Goal: Task Accomplishment & Management: Use online tool/utility

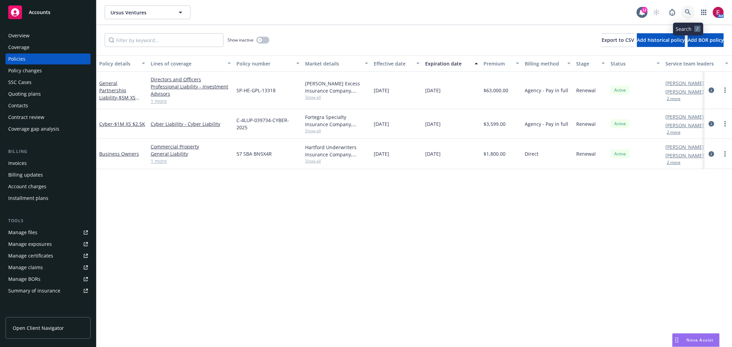
click at [684, 12] on link at bounding box center [688, 12] width 14 height 14
click at [686, 8] on link at bounding box center [688, 12] width 14 height 14
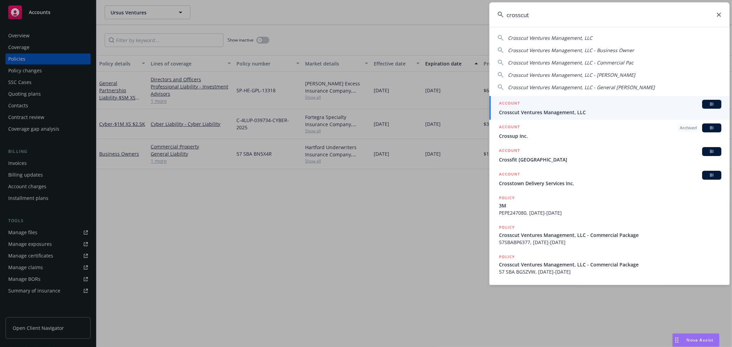
type input "crosscut"
click at [551, 108] on div "ACCOUNT BI" at bounding box center [610, 104] width 222 height 9
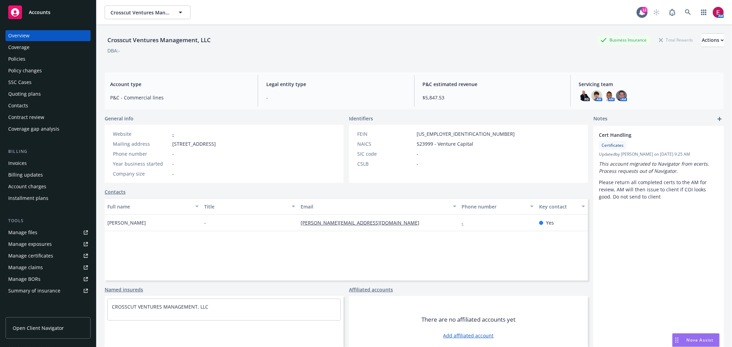
click at [33, 99] on div "Overview Coverage Policies Policy changes SSC Cases Quoting plans Contacts Cont…" at bounding box center [47, 82] width 85 height 104
click at [33, 99] on div "Quoting plans" at bounding box center [24, 93] width 33 height 11
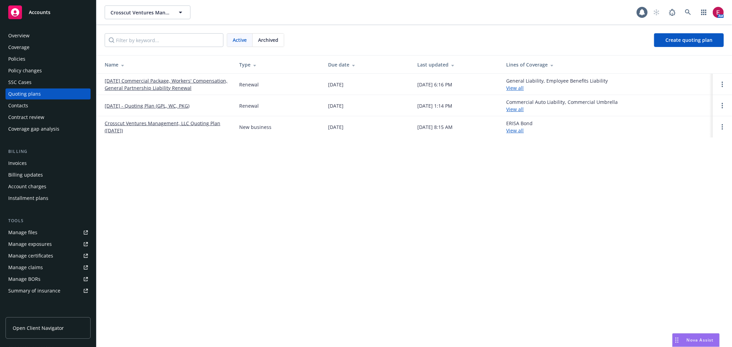
click at [136, 82] on link "12/11/25 Commercial Package, Workers' Compensation, General Partnership Liabili…" at bounding box center [166, 84] width 123 height 14
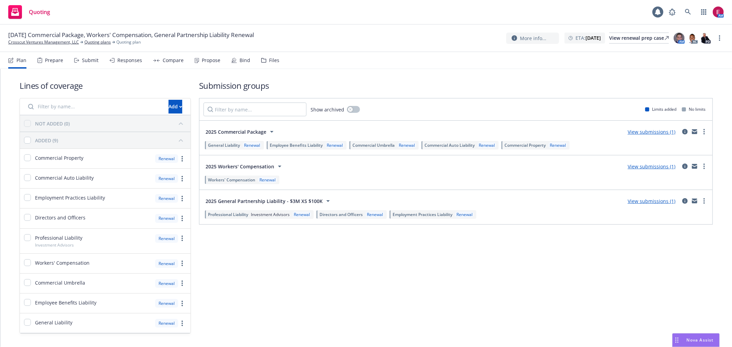
click at [51, 59] on div "Prepare" at bounding box center [54, 60] width 18 height 5
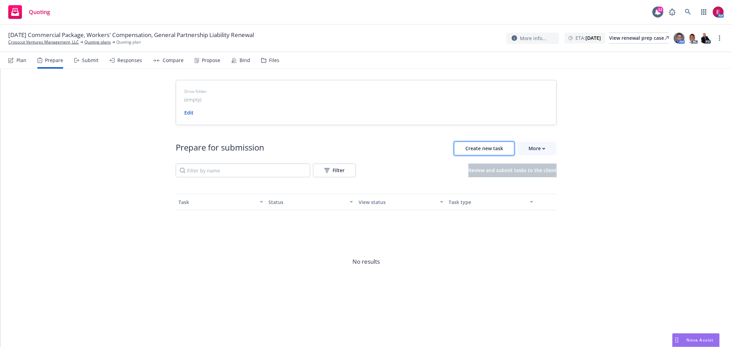
click at [472, 152] on button "Create new task" at bounding box center [484, 149] width 60 height 14
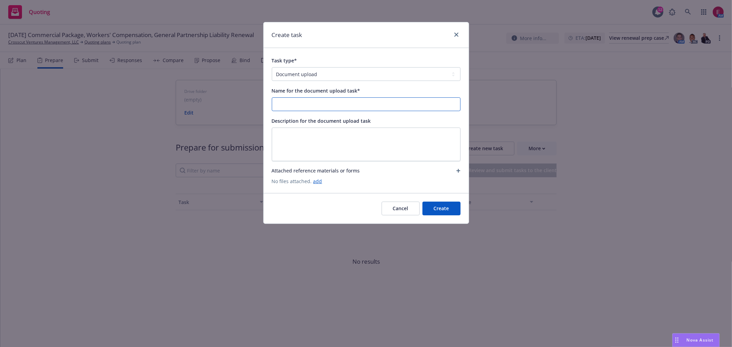
click at [347, 100] on input "Name for the document upload task*" at bounding box center [366, 104] width 188 height 13
type input "25-26 UW File"
click at [442, 202] on button "Create" at bounding box center [441, 209] width 38 height 14
click at [442, 210] on div "Cancel Create" at bounding box center [366, 209] width 189 height 14
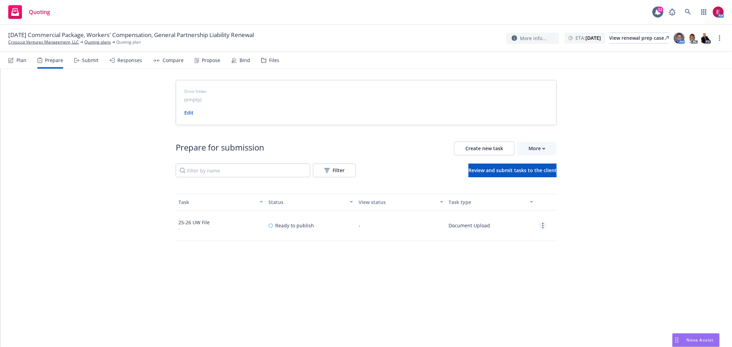
click at [538, 224] on link "more" at bounding box center [542, 226] width 8 height 8
click at [503, 251] on link "Edit" at bounding box center [518, 254] width 62 height 14
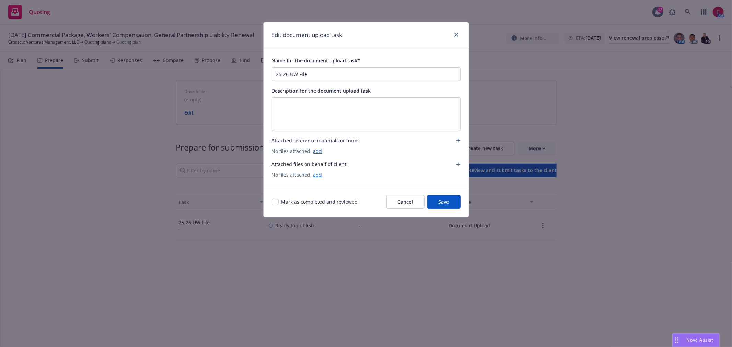
click at [456, 164] on icon "button" at bounding box center [458, 164] width 4 height 4
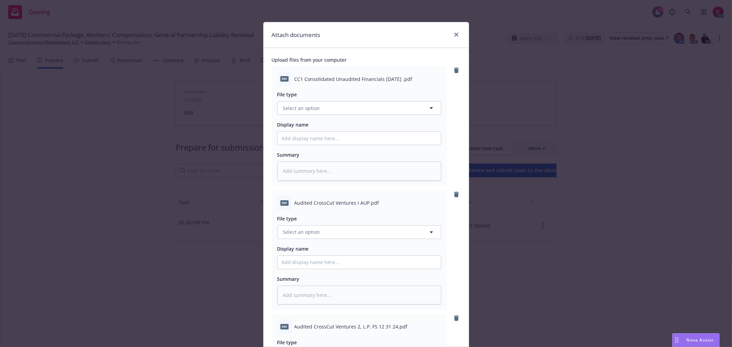
scroll to position [1080, 0]
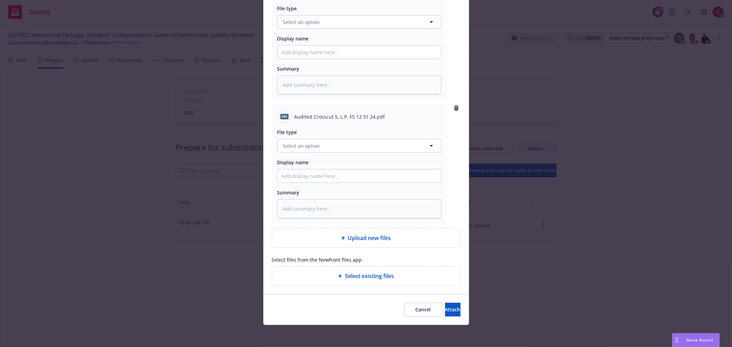
drag, startPoint x: 392, startPoint y: 41, endPoint x: 418, endPoint y: 291, distance: 251.1
click at [445, 309] on span "Attach" at bounding box center [452, 309] width 15 height 7
type textarea "x"
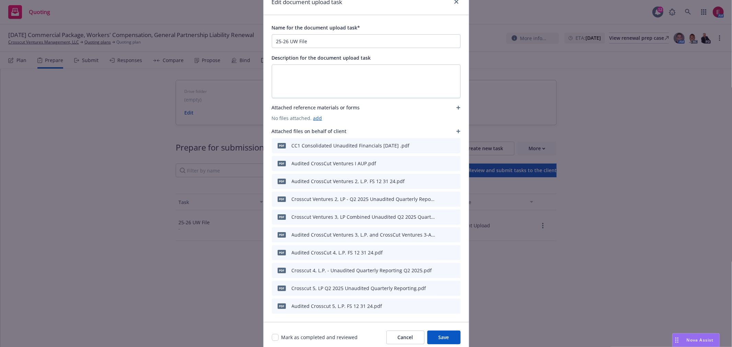
scroll to position [60, 0]
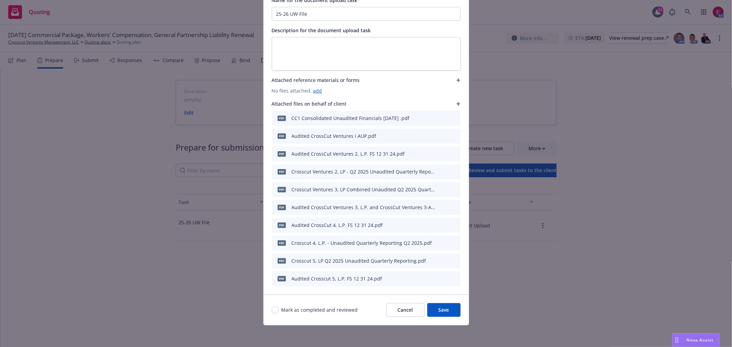
click at [434, 309] on button "Save" at bounding box center [443, 310] width 33 height 14
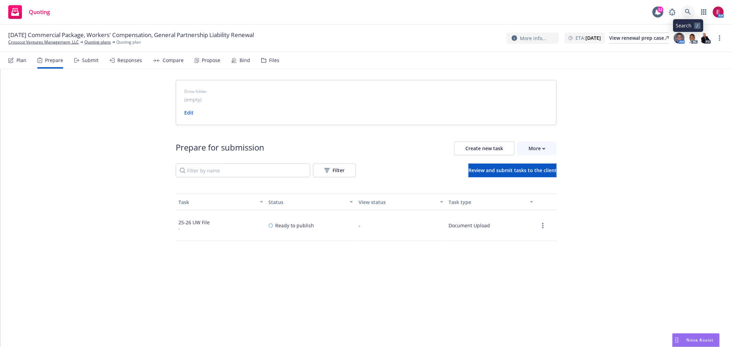
click at [686, 10] on icon at bounding box center [688, 12] width 6 height 6
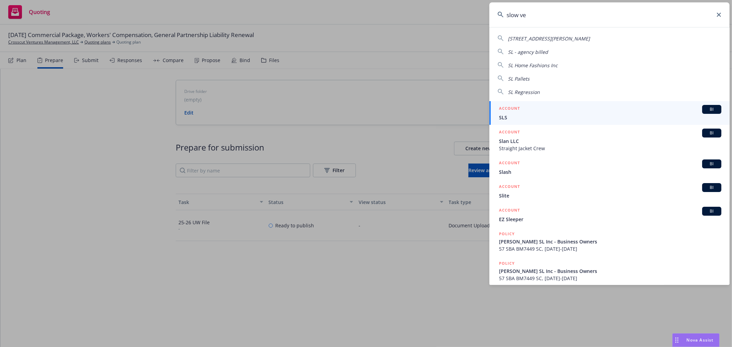
type input "slow ven"
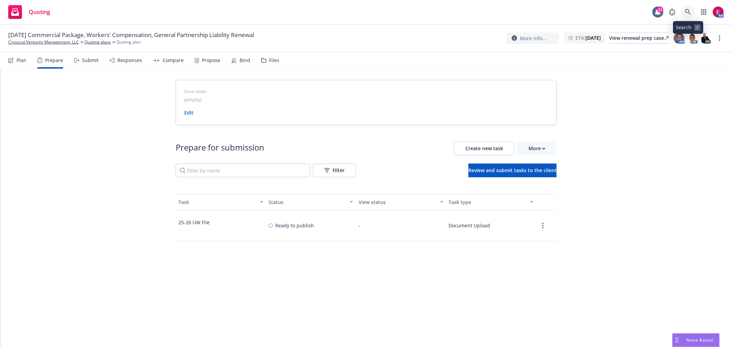
click at [690, 11] on icon at bounding box center [688, 12] width 6 height 6
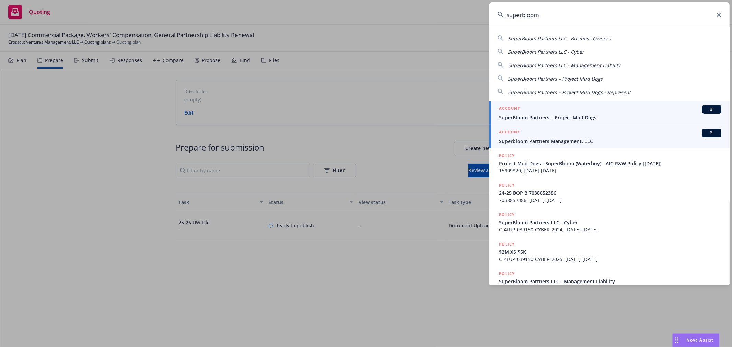
type input "superbloom"
click at [597, 132] on div "ACCOUNT BI" at bounding box center [610, 133] width 222 height 9
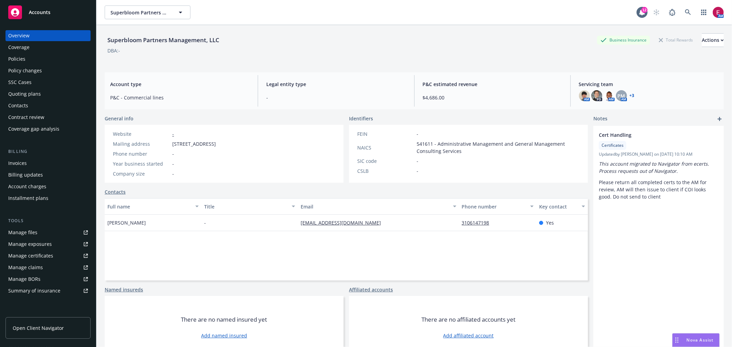
click at [56, 56] on div "Policies" at bounding box center [48, 59] width 80 height 11
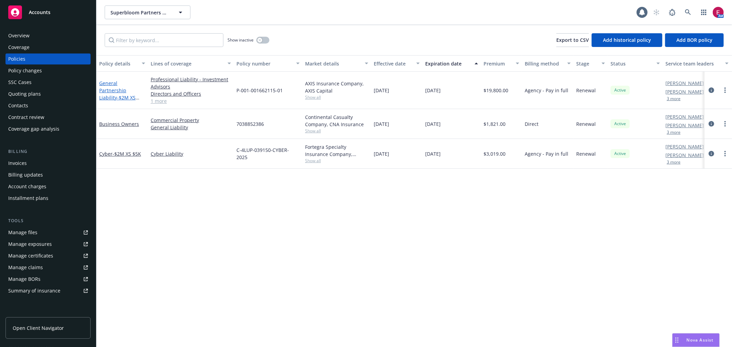
click at [108, 83] on link "General Partnership Liability - $2M XS $100K" at bounding box center [117, 94] width 36 height 28
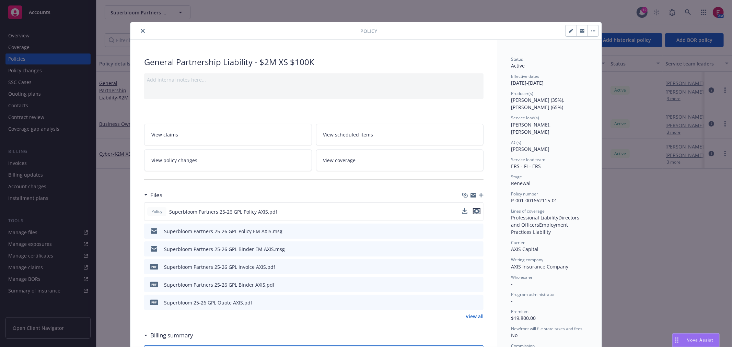
click at [476, 213] on icon "preview file" at bounding box center [476, 211] width 6 height 5
click at [139, 28] on button "close" at bounding box center [143, 31] width 8 height 8
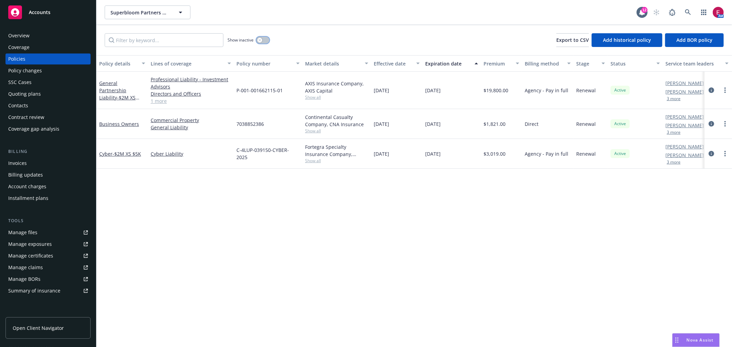
click at [263, 38] on button "button" at bounding box center [262, 40] width 13 height 7
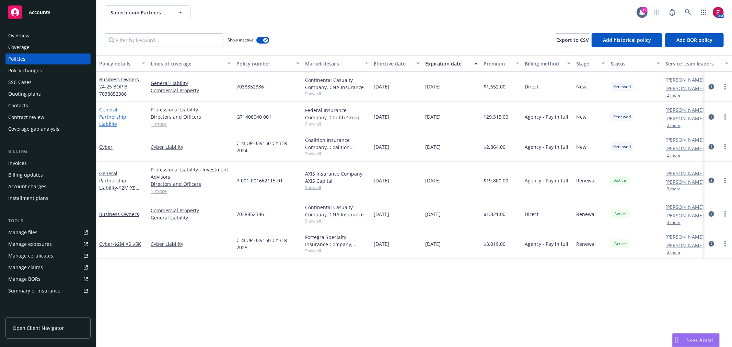
click at [111, 112] on link "General Partnership Liability" at bounding box center [112, 116] width 27 height 21
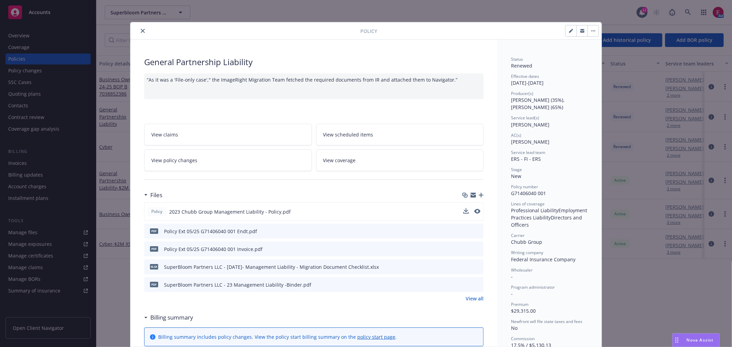
click at [477, 212] on button at bounding box center [477, 211] width 6 height 7
click at [477, 212] on button "preview file" at bounding box center [477, 211] width 8 height 6
click at [141, 32] on icon "close" at bounding box center [143, 31] width 4 height 4
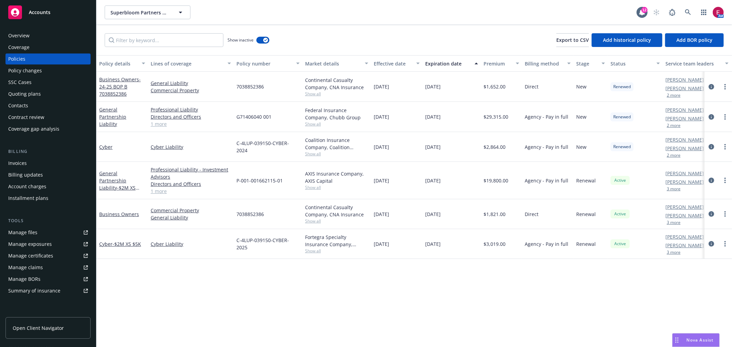
click at [23, 92] on div "Quoting plans" at bounding box center [24, 93] width 33 height 11
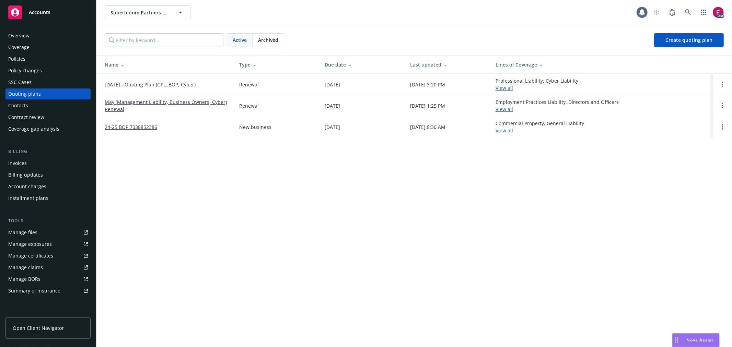
click at [143, 85] on link "5/21/2025 - Quoting Plan (GPL, BOP, Cyber)" at bounding box center [150, 84] width 91 height 7
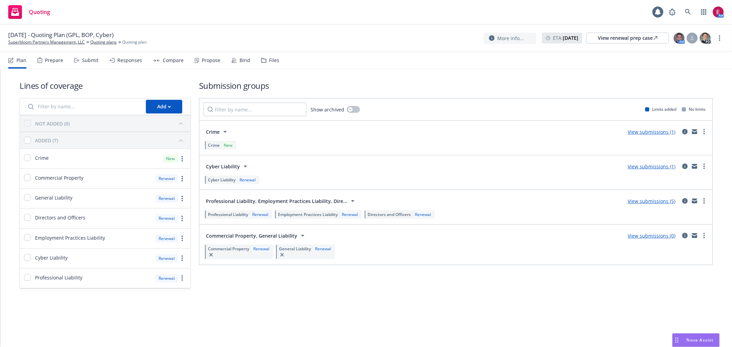
click at [237, 54] on div "Bind" at bounding box center [240, 60] width 19 height 16
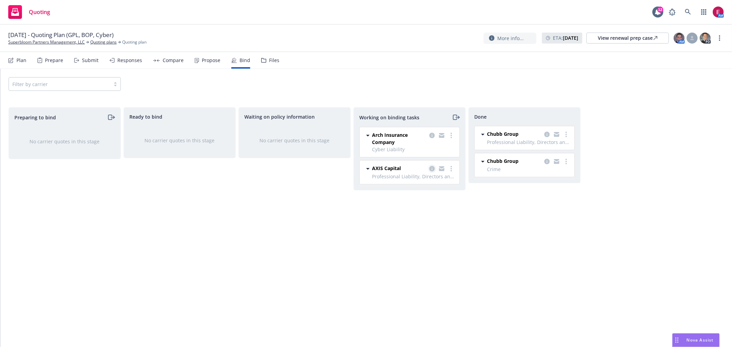
click at [430, 169] on icon "copy logging email" at bounding box center [431, 168] width 5 height 5
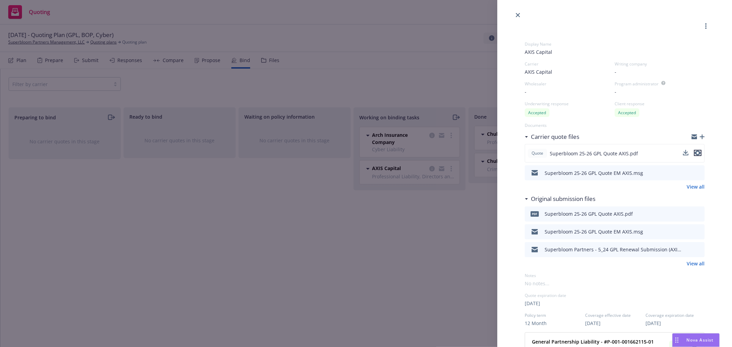
click at [694, 151] on icon "preview file" at bounding box center [697, 153] width 6 height 5
drag, startPoint x: 252, startPoint y: 74, endPoint x: 211, endPoint y: 58, distance: 44.8
click at [250, 73] on div "Display Name AXIS Capital Carrier AXIS Capital Writing company - Wholesaler - P…" at bounding box center [366, 173] width 732 height 347
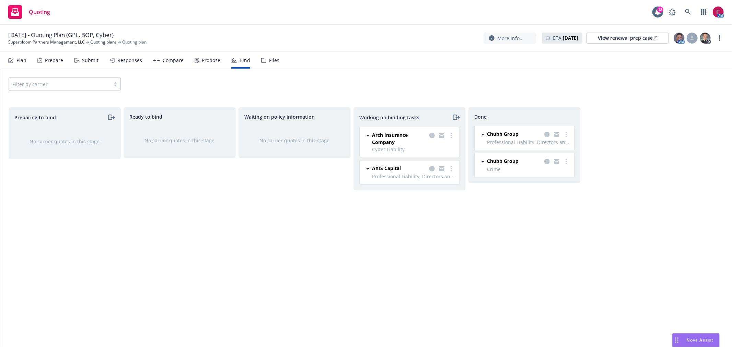
click at [211, 58] on div "Propose" at bounding box center [211, 60] width 19 height 5
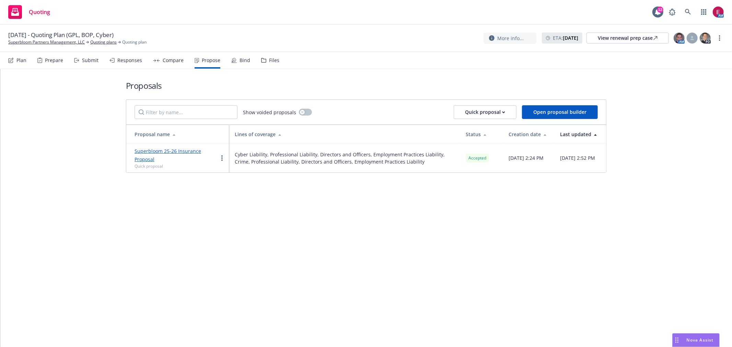
click at [175, 151] on link "Superbloom 25-26 Insurance Proposal" at bounding box center [167, 155] width 67 height 15
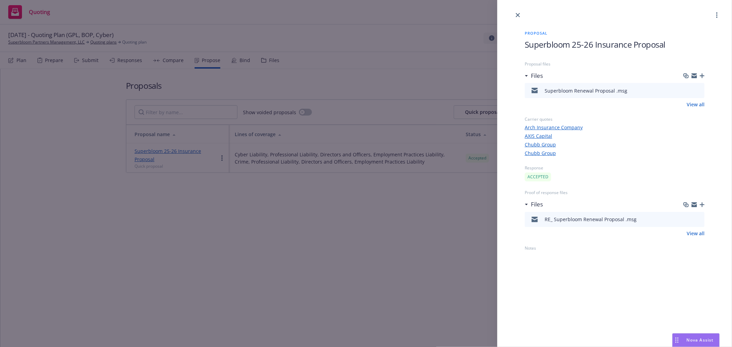
drag, startPoint x: 401, startPoint y: 85, endPoint x: 304, endPoint y: 67, distance: 98.7
click at [389, 85] on div "Proposal Superbloom 25-26 Insurance Proposal Proposal files Files Superbloom Re…" at bounding box center [366, 173] width 732 height 347
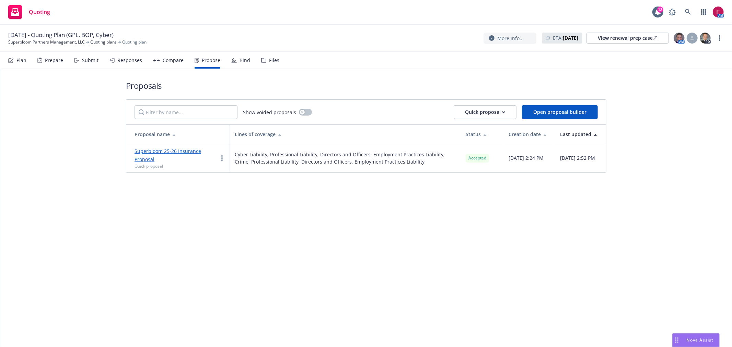
click at [272, 61] on div "Files" at bounding box center [274, 60] width 10 height 5
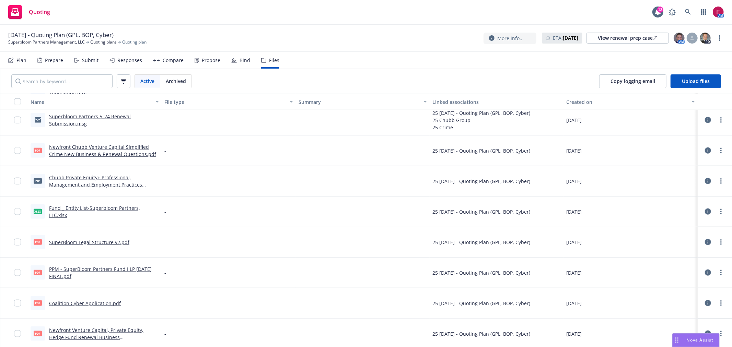
scroll to position [571, 0]
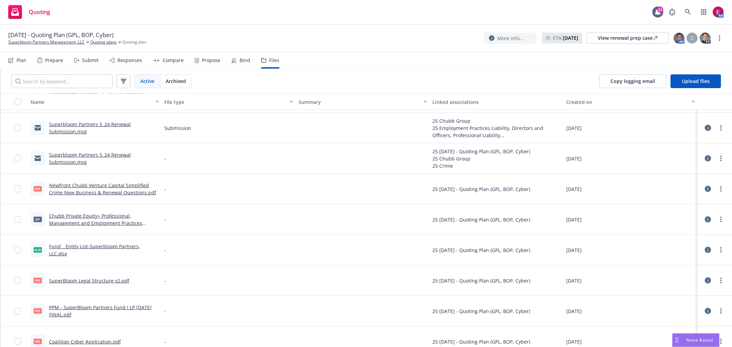
click at [78, 154] on link "Superbloom Partners 5_24 Renewal Submission.msg" at bounding box center [90, 159] width 82 height 14
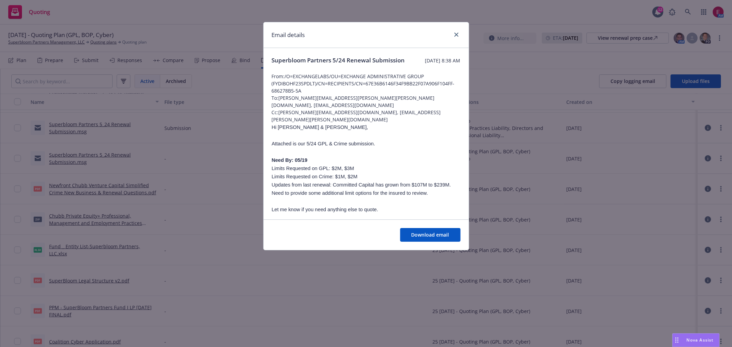
click at [451, 32] on div at bounding box center [454, 35] width 11 height 9
click at [454, 32] on link "close" at bounding box center [456, 35] width 8 height 8
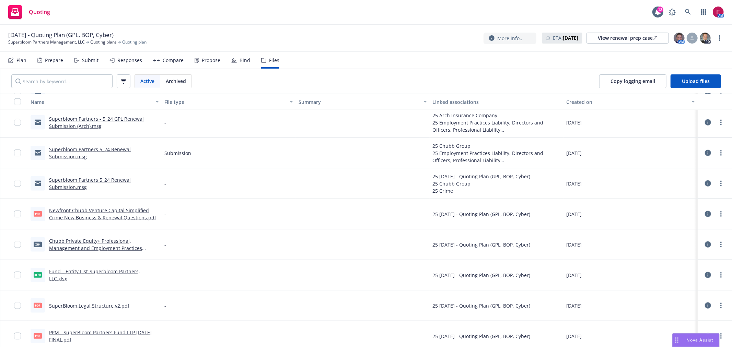
scroll to position [533, 0]
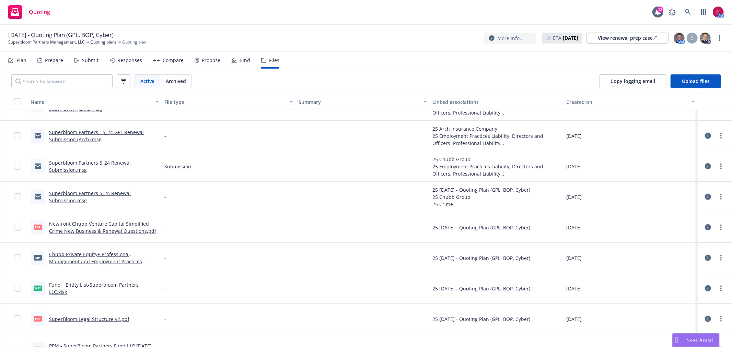
click at [62, 163] on link "Superbloom Partners 5_24 Renewal Submission.msg" at bounding box center [90, 166] width 82 height 14
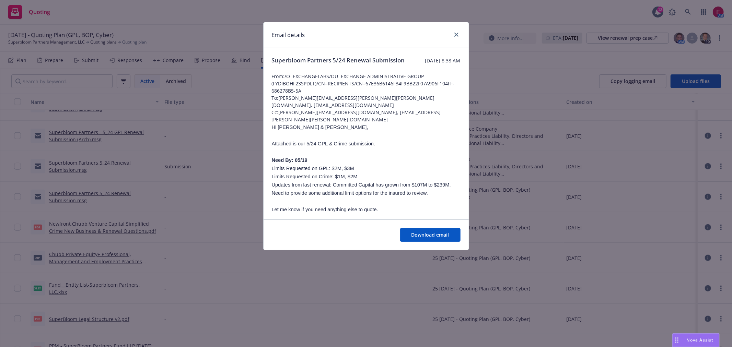
scroll to position [38, 0]
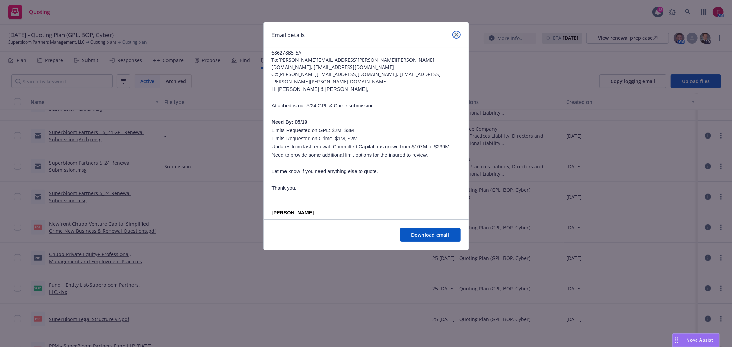
click at [456, 34] on icon "close" at bounding box center [456, 35] width 4 height 4
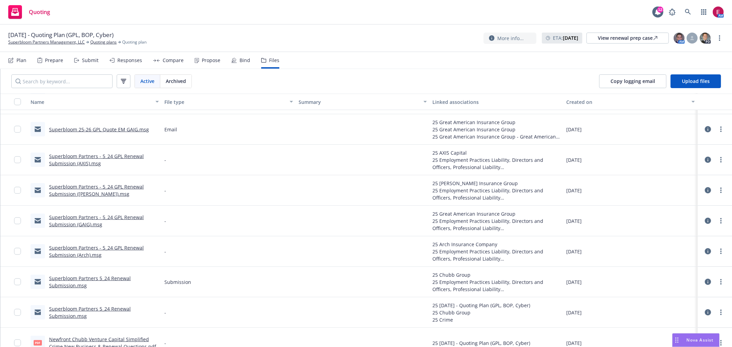
scroll to position [381, 0]
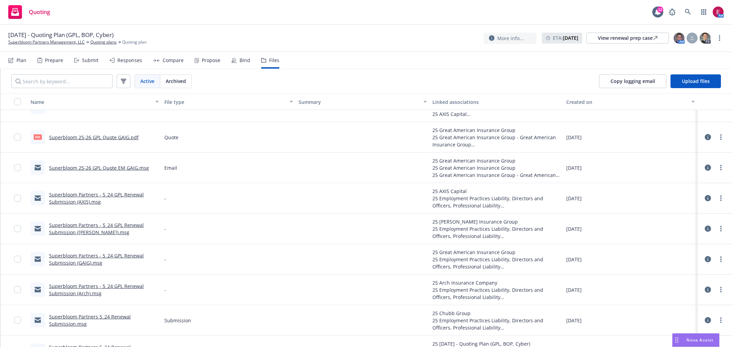
click at [83, 195] on link "Superbloom Partners - 5_24 GPL Renewal Submission (AXIS).msg" at bounding box center [96, 198] width 95 height 14
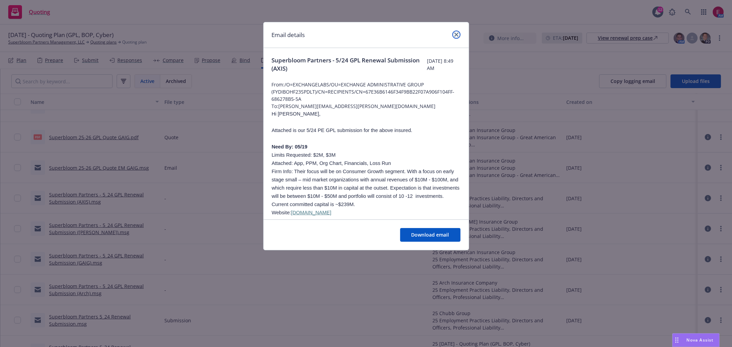
click at [456, 33] on icon "close" at bounding box center [456, 35] width 4 height 4
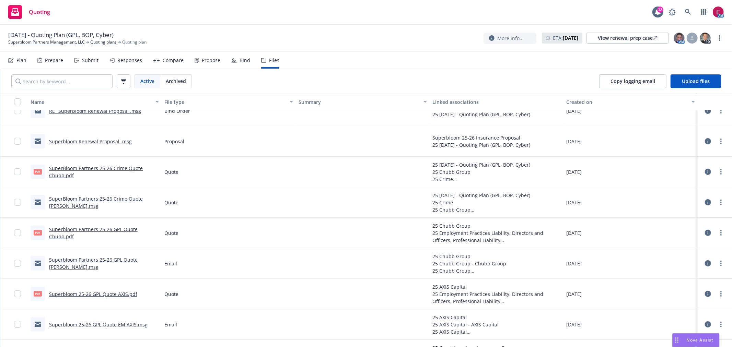
scroll to position [152, 0]
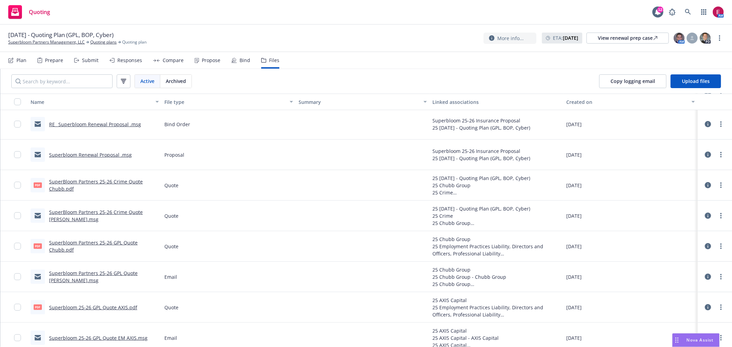
click at [104, 155] on link "Superbloom Renewal Proposal .msg" at bounding box center [90, 155] width 83 height 7
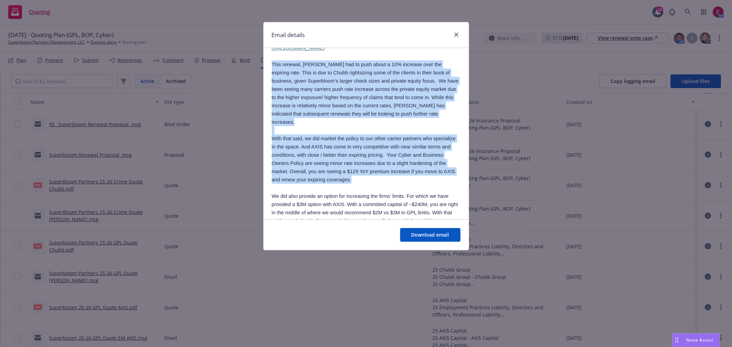
drag, startPoint x: 309, startPoint y: 165, endPoint x: 265, endPoint y: 62, distance: 111.6
click at [265, 62] on div "Superbloom Renewal Proposal Wednesday, May 21, 2025 at 2:24 PM From: /O=EXCHANG…" at bounding box center [365, 177] width 205 height 562
click at [307, 100] on span "This renewal, Chubb had to push about a 10% increase over the expiring rate. Th…" at bounding box center [365, 93] width 187 height 63
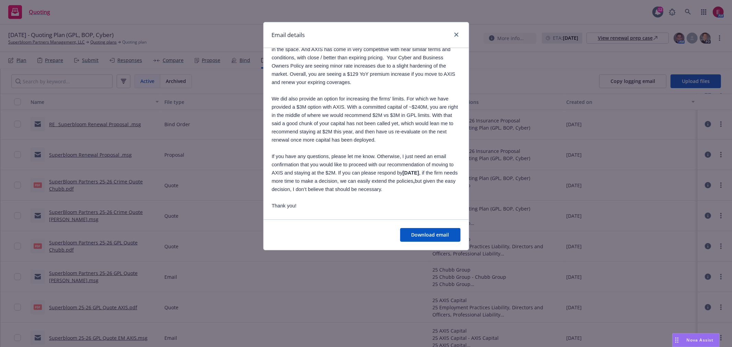
scroll to position [266, 0]
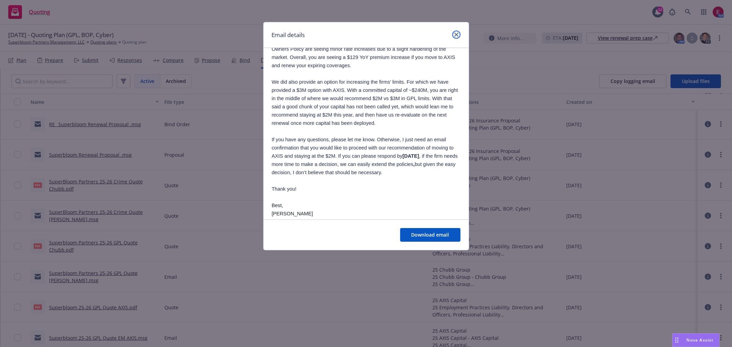
click at [457, 31] on link "close" at bounding box center [456, 35] width 8 height 8
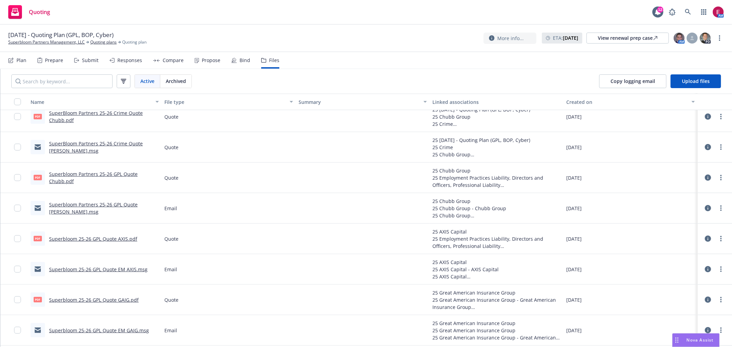
scroll to position [228, 0]
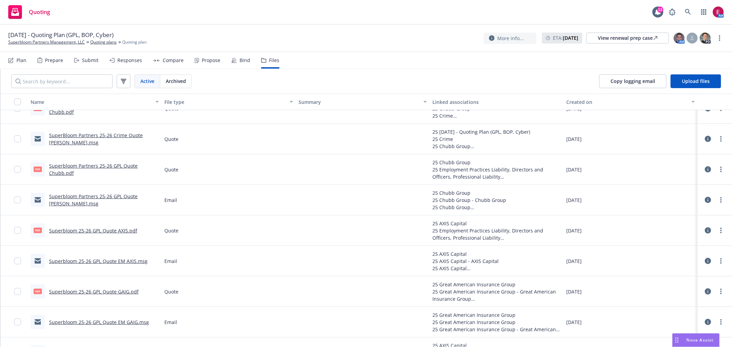
click at [100, 228] on link "Superbloom 25-26 GPL Quote AXIS.pdf" at bounding box center [93, 230] width 88 height 7
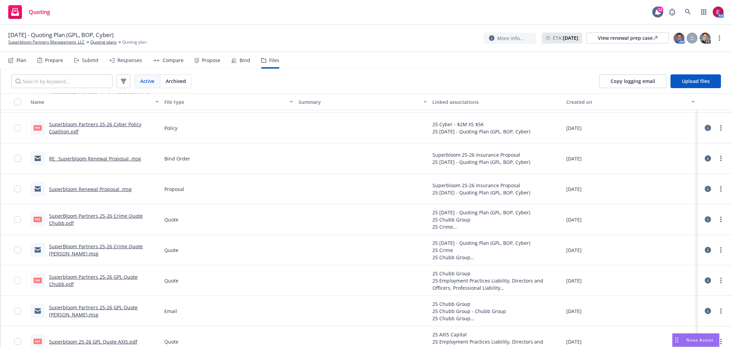
scroll to position [114, 0]
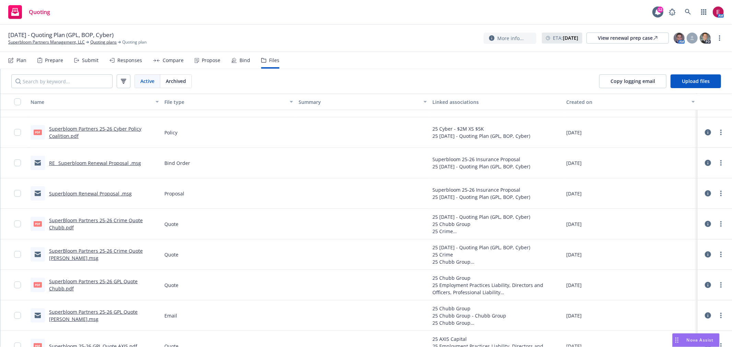
click at [100, 158] on div "RE_ Superbloom Renewal Proposal .msg" at bounding box center [86, 163] width 110 height 14
click at [101, 163] on link "RE_ Superbloom Renewal Proposal .msg" at bounding box center [95, 163] width 92 height 7
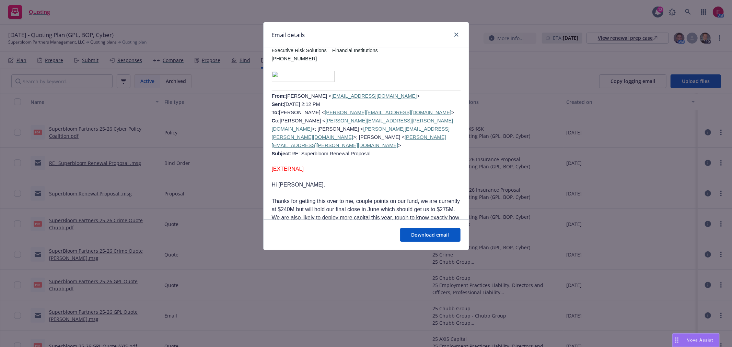
scroll to position [381, 0]
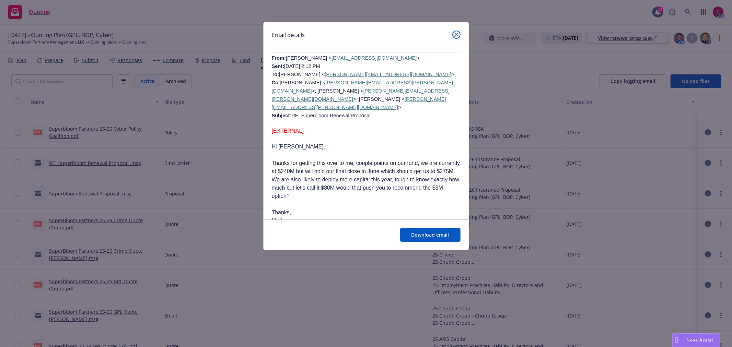
click at [455, 37] on link "close" at bounding box center [456, 35] width 8 height 8
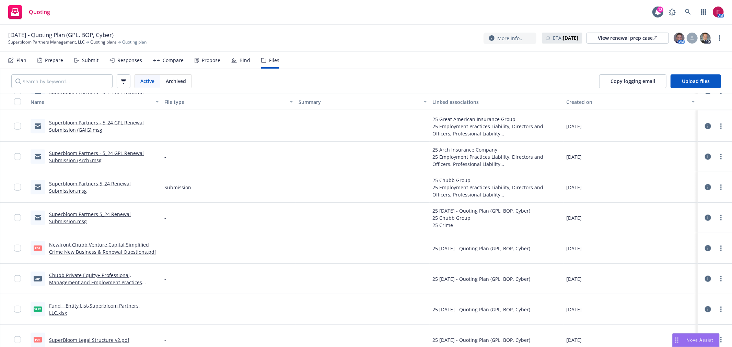
scroll to position [495, 0]
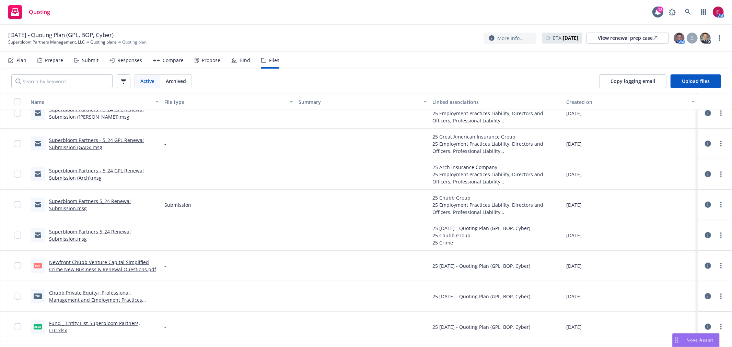
click at [98, 58] on div "Plan Prepare Submit Responses Compare Propose Bind Files" at bounding box center [143, 60] width 271 height 16
click at [95, 58] on div "Submit" at bounding box center [90, 60] width 16 height 5
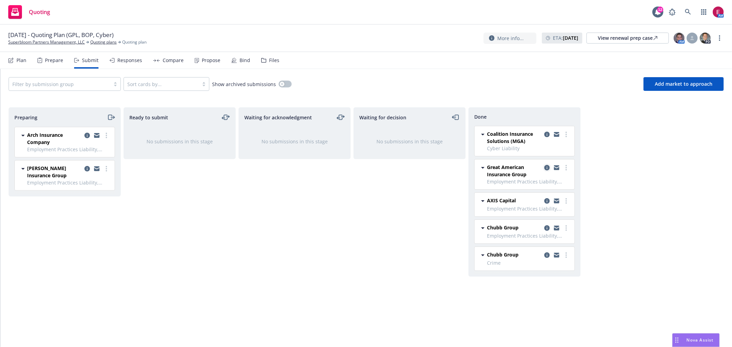
click at [547, 167] on icon "copy logging email" at bounding box center [546, 167] width 5 height 5
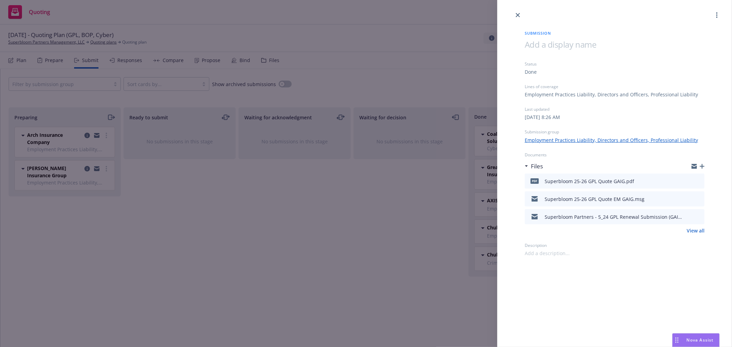
click at [697, 178] on icon "preview file" at bounding box center [697, 180] width 6 height 5
click at [365, 152] on div "Submission Status Done Lines of coverage Employment Practices Liability, Direct…" at bounding box center [366, 173] width 732 height 347
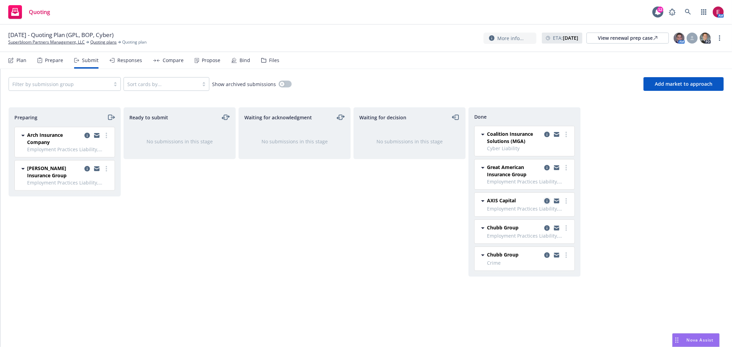
click at [548, 200] on icon "copy logging email" at bounding box center [546, 200] width 5 height 5
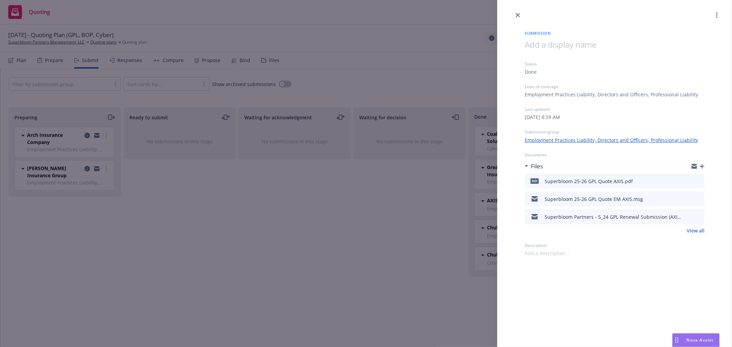
click at [698, 182] on icon "preview file" at bounding box center [697, 180] width 6 height 5
click at [364, 112] on div "Submission Status Done Lines of coverage Employment Practices Liability, Direct…" at bounding box center [366, 173] width 732 height 347
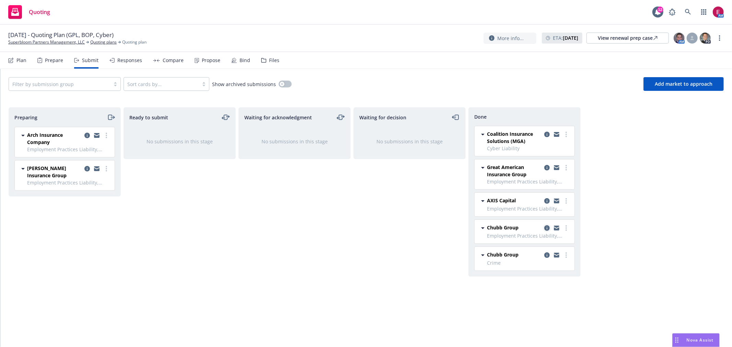
click at [545, 228] on icon "copy logging email" at bounding box center [546, 227] width 5 height 5
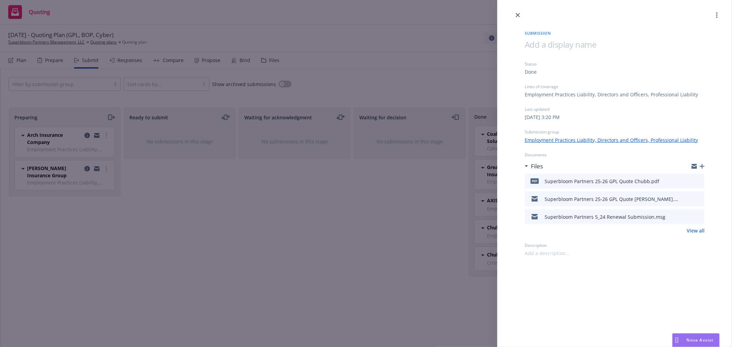
click at [695, 180] on div at bounding box center [692, 181] width 17 height 8
click at [696, 180] on icon "preview file" at bounding box center [697, 180] width 6 height 5
click at [519, 17] on link "close" at bounding box center [517, 15] width 8 height 8
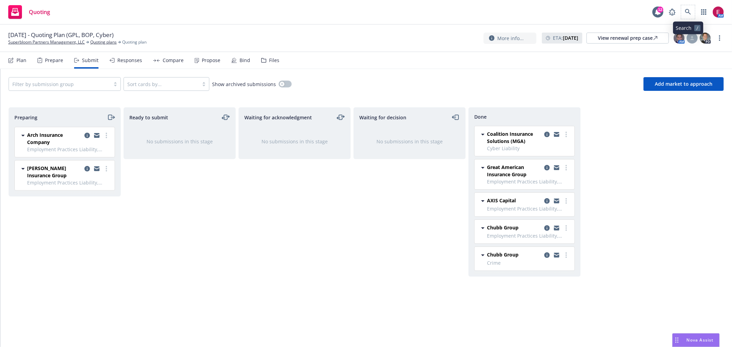
click at [691, 5] on span at bounding box center [688, 12] width 14 height 14
click at [693, 11] on link at bounding box center [688, 12] width 14 height 14
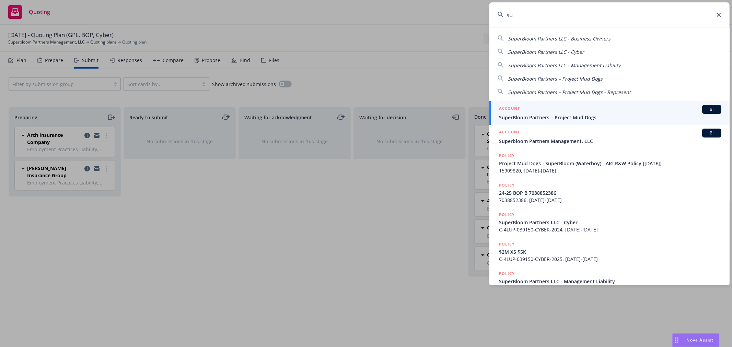
type input "s"
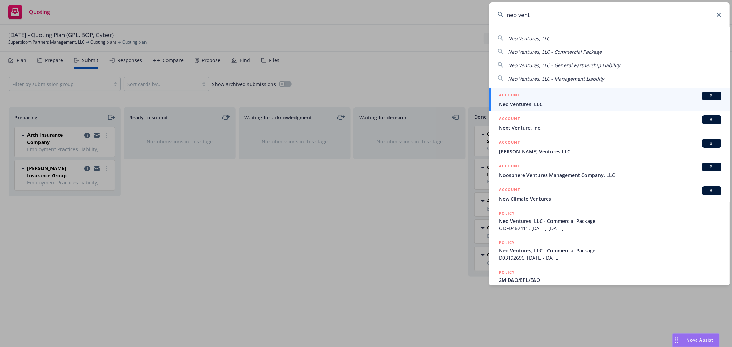
type input "neo vent"
click at [567, 93] on div "ACCOUNT BI" at bounding box center [610, 96] width 222 height 9
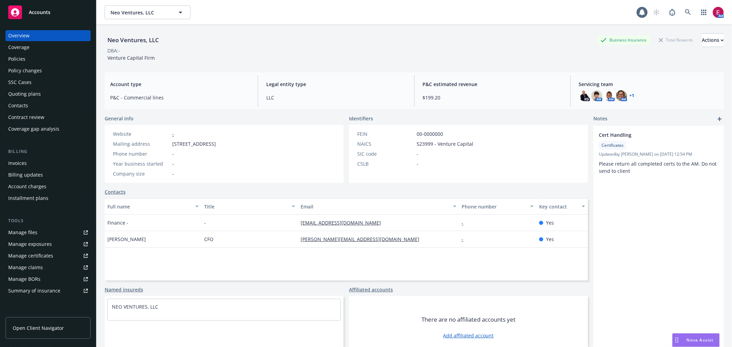
click at [45, 93] on div "Quoting plans" at bounding box center [48, 93] width 80 height 11
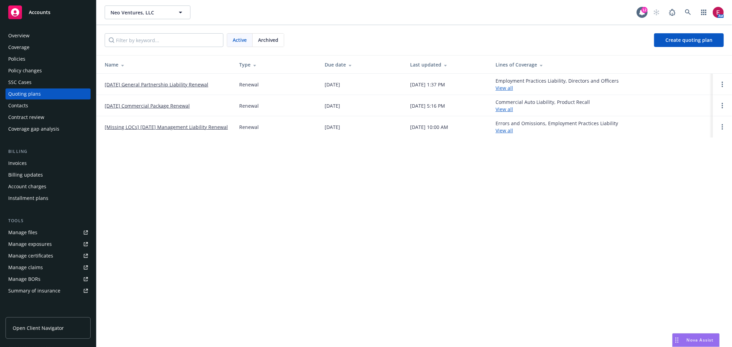
click at [165, 87] on link "08/06/25 General Partnership Liability Renewal" at bounding box center [157, 84] width 104 height 7
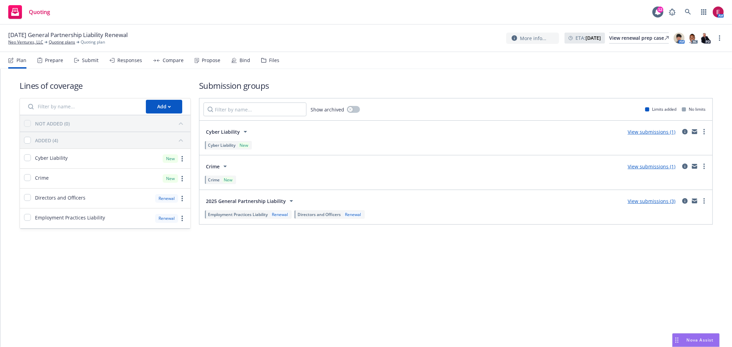
click at [269, 62] on div "Files" at bounding box center [274, 60] width 10 height 5
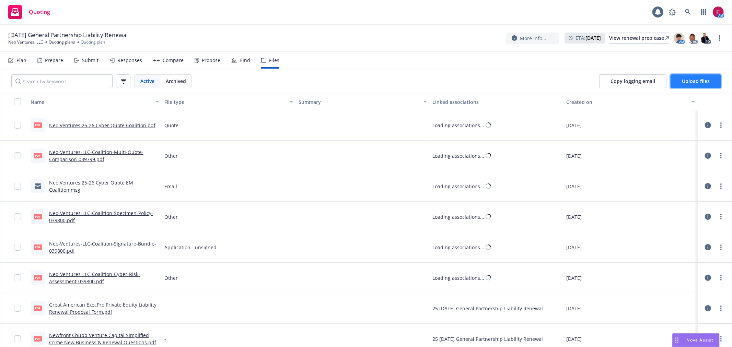
click at [694, 78] on span "Upload files" at bounding box center [695, 81] width 28 height 7
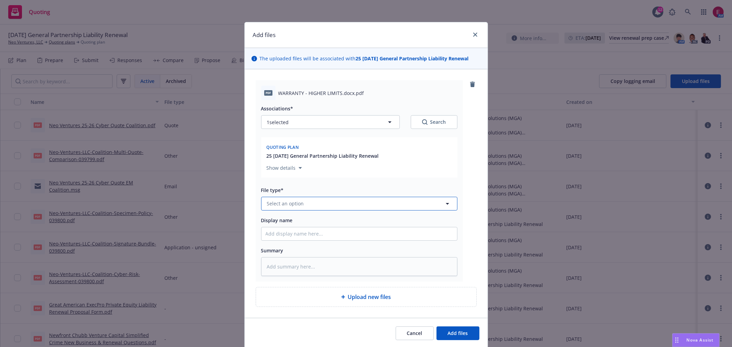
click at [332, 204] on button "Select an option" at bounding box center [359, 204] width 196 height 14
type input "appl"
click at [317, 153] on div "Application - signed" at bounding box center [358, 148] width 187 height 10
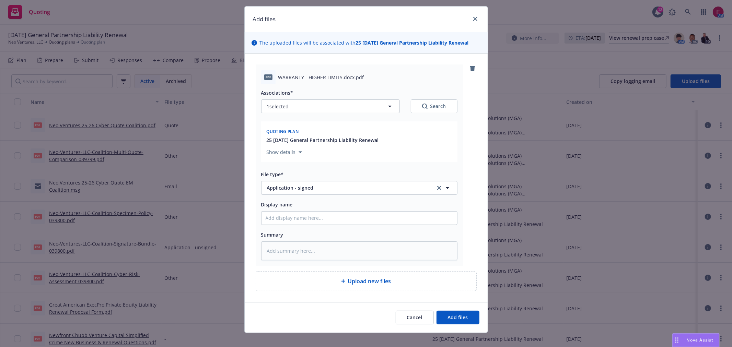
scroll to position [25, 0]
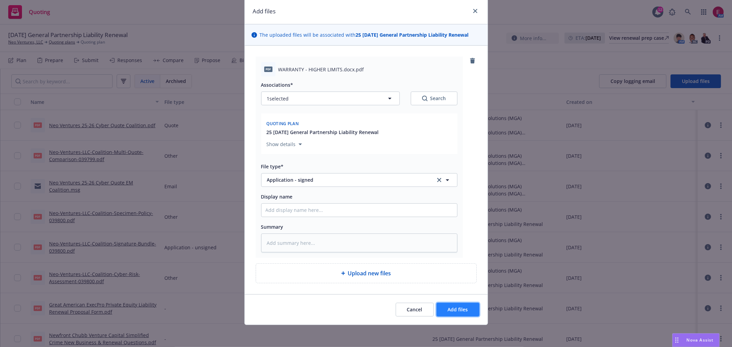
click at [468, 309] on button "Add files" at bounding box center [457, 310] width 43 height 14
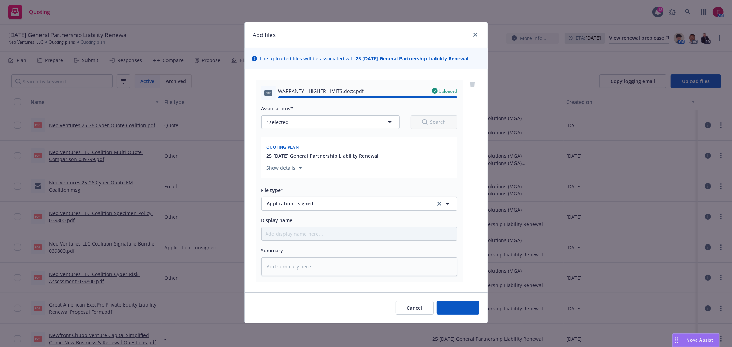
type textarea "x"
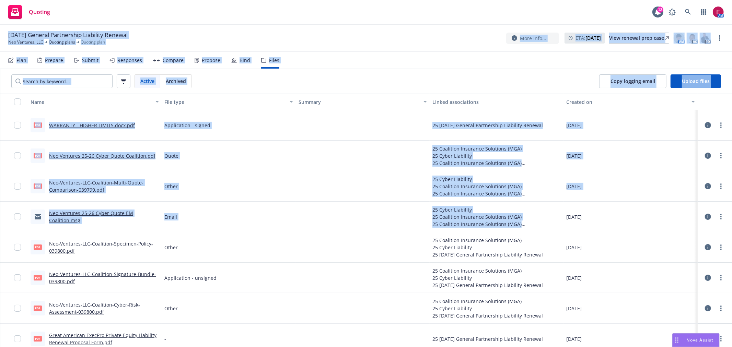
drag, startPoint x: 595, startPoint y: 223, endPoint x: 5, endPoint y: 34, distance: 619.3
click at [5, 34] on div "08/06/25 General Partnership Liability Renewal Neo Ventures, LLC Quoting plans …" at bounding box center [366, 186] width 732 height 322
click at [5, 34] on div "08/06/25 General Partnership Liability Renewal Neo Ventures, LLC Quoting plans …" at bounding box center [366, 38] width 732 height 27
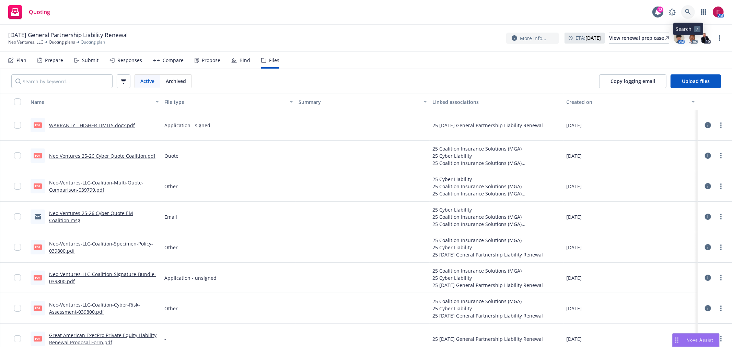
click at [687, 14] on icon at bounding box center [688, 12] width 6 height 6
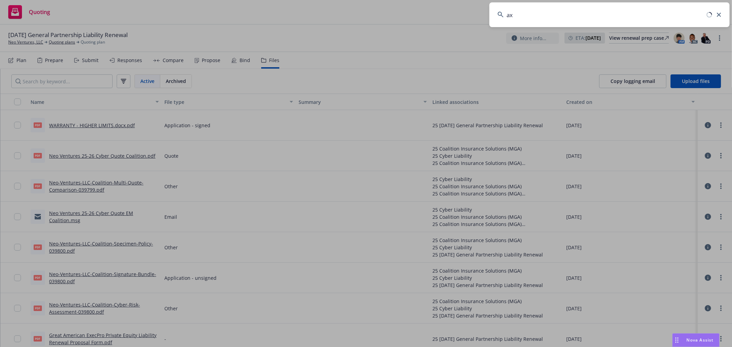
type input "a"
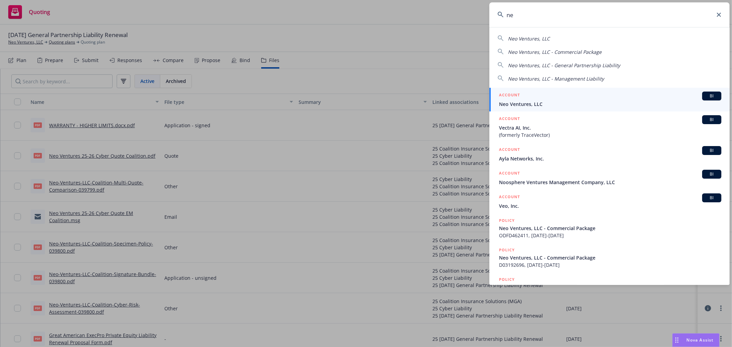
type input "n"
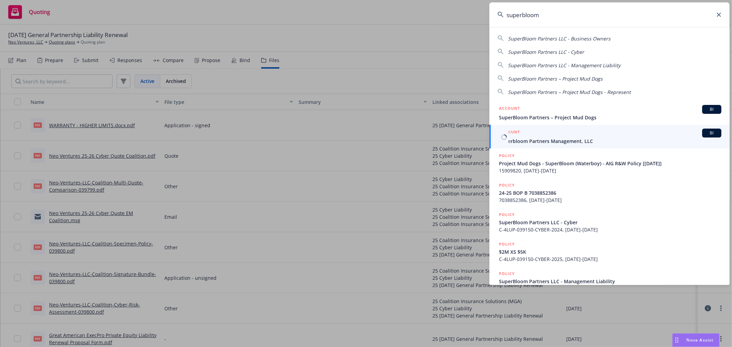
type input "superbloom"
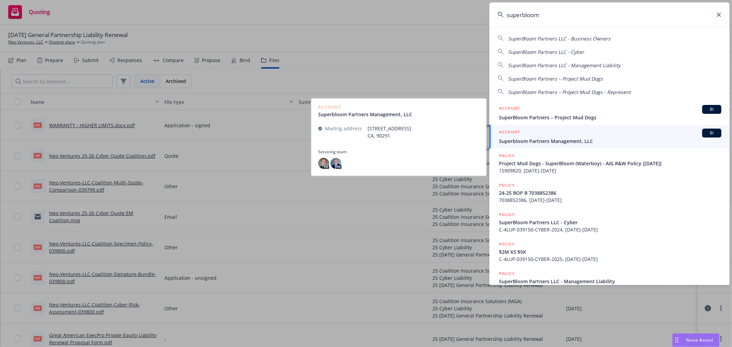
click at [544, 129] on link "ACCOUNT BI Superbloom Partners Management, LLC" at bounding box center [609, 137] width 240 height 24
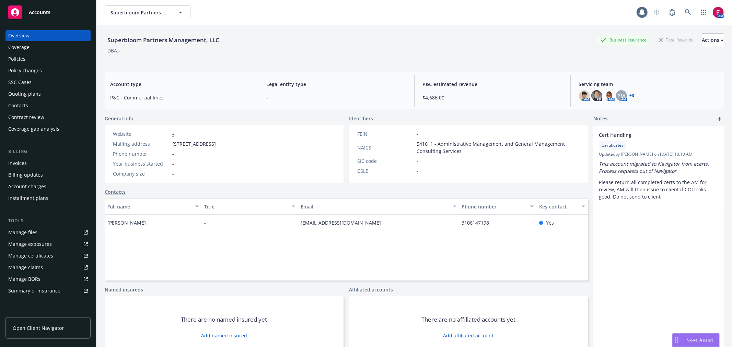
click at [51, 90] on div "Quoting plans" at bounding box center [48, 93] width 80 height 11
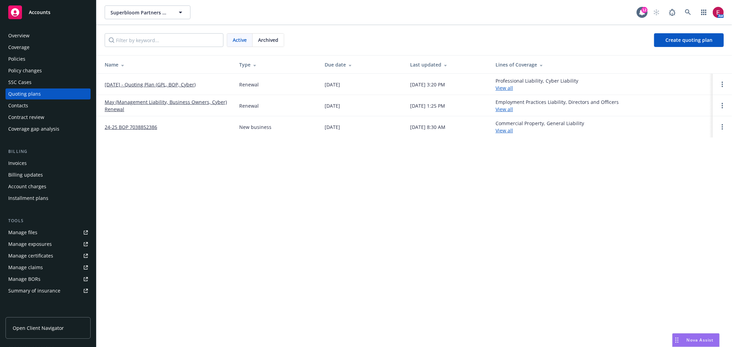
click at [159, 85] on link "[DATE] - Quoting Plan (GPL, BOP, Cyber)" at bounding box center [150, 84] width 91 height 7
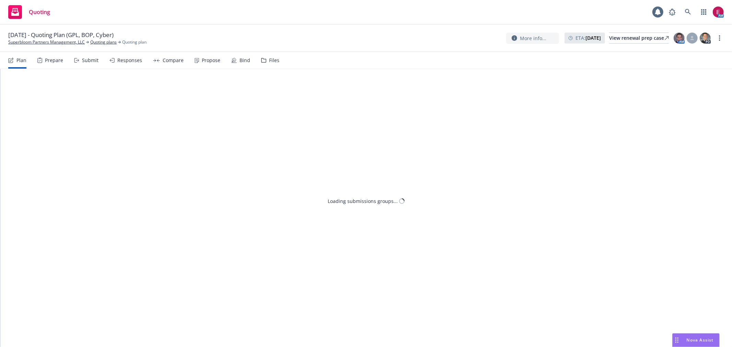
click at [81, 67] on div "Submit" at bounding box center [86, 60] width 24 height 16
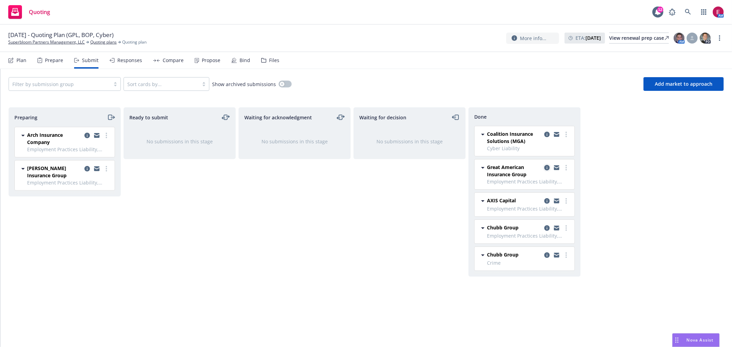
click at [543, 165] on link "copy logging email" at bounding box center [547, 168] width 8 height 8
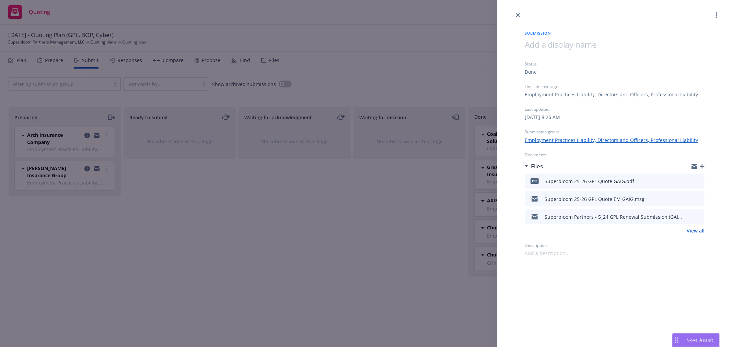
click at [699, 178] on icon "preview file" at bounding box center [697, 180] width 6 height 5
drag, startPoint x: 392, startPoint y: 162, endPoint x: 436, endPoint y: 204, distance: 61.1
click at [392, 162] on div "Submission Status Done Lines of coverage Employment Practices Liability, Direct…" at bounding box center [366, 173] width 732 height 347
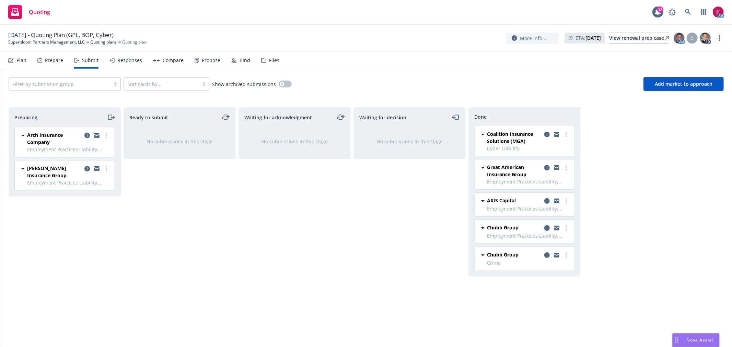
click at [548, 225] on link "copy logging email" at bounding box center [547, 228] width 8 height 8
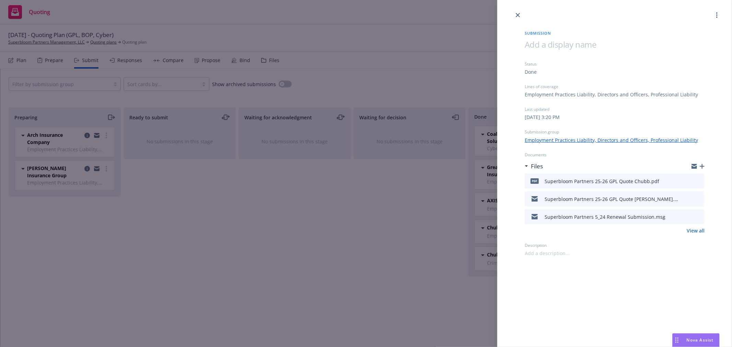
click at [701, 179] on icon "preview file" at bounding box center [697, 180] width 6 height 5
click at [701, 200] on icon "preview file" at bounding box center [697, 198] width 6 height 5
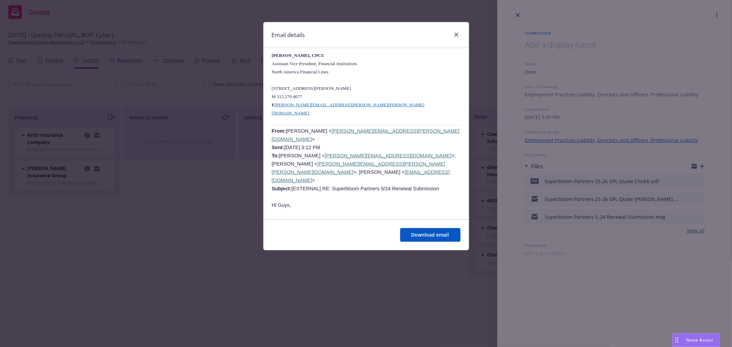
scroll to position [495, 0]
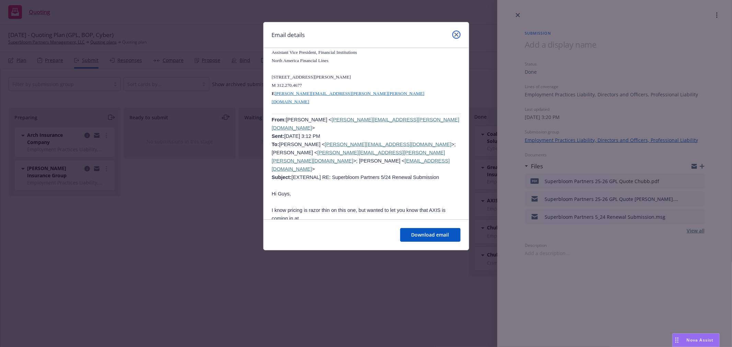
click at [458, 35] on link "close" at bounding box center [456, 35] width 8 height 8
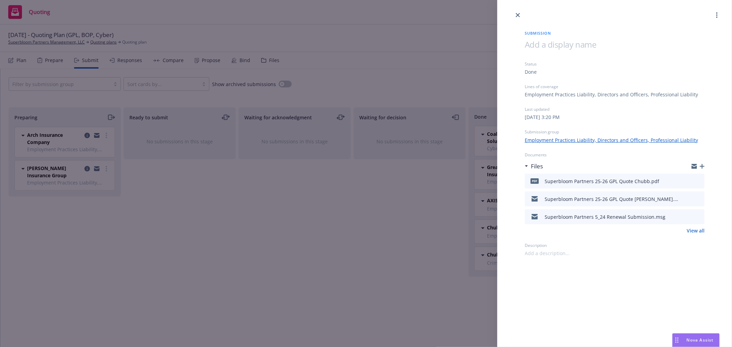
click at [439, 150] on div "Submission Status Done Lines of coverage Employment Practices Liability, Direct…" at bounding box center [366, 173] width 732 height 347
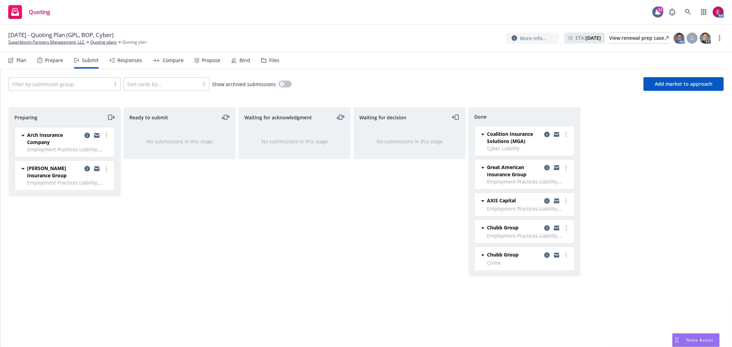
click at [546, 201] on icon "copy logging email" at bounding box center [546, 200] width 5 height 5
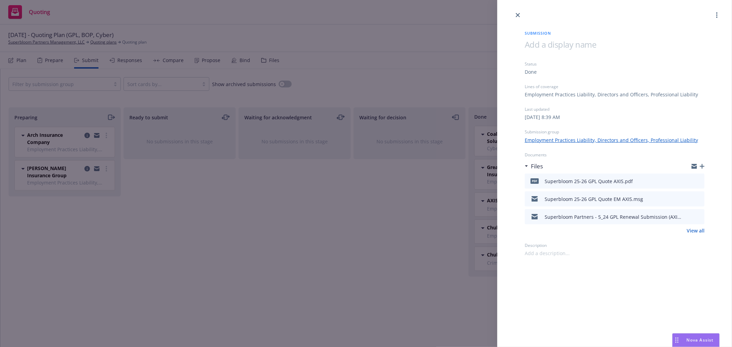
click at [379, 197] on div "Submission Status Done Lines of coverage Employment Practices Liability, Direct…" at bounding box center [366, 173] width 732 height 347
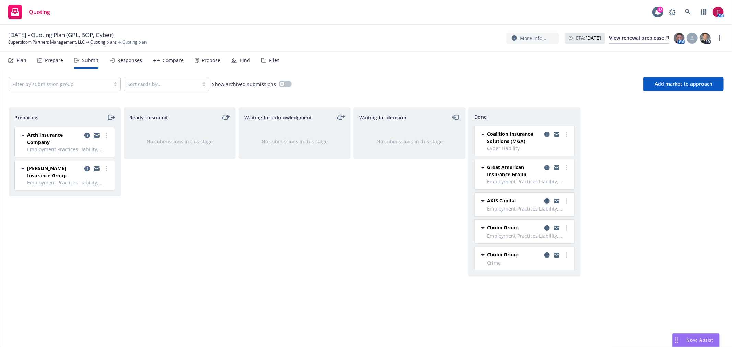
click at [548, 201] on icon "copy logging email" at bounding box center [546, 200] width 5 height 5
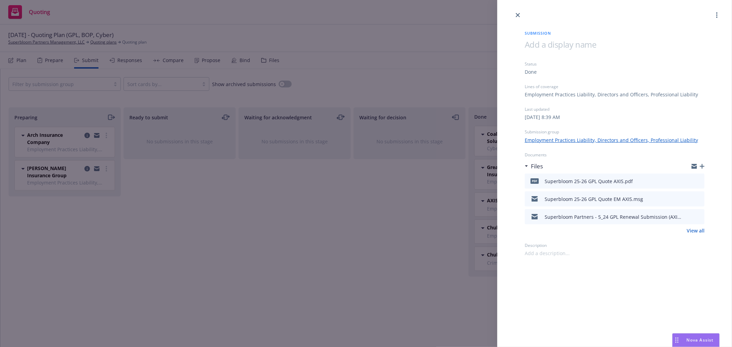
click at [359, 203] on div "Submission Status Done Lines of coverage Employment Practices Liability, Direct…" at bounding box center [366, 173] width 732 height 347
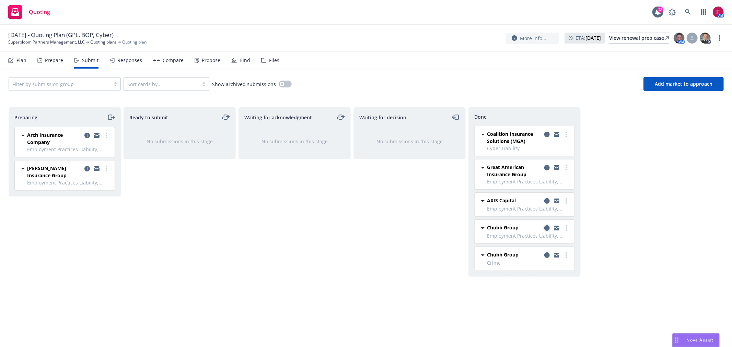
click at [545, 227] on icon "copy logging email" at bounding box center [546, 227] width 5 height 5
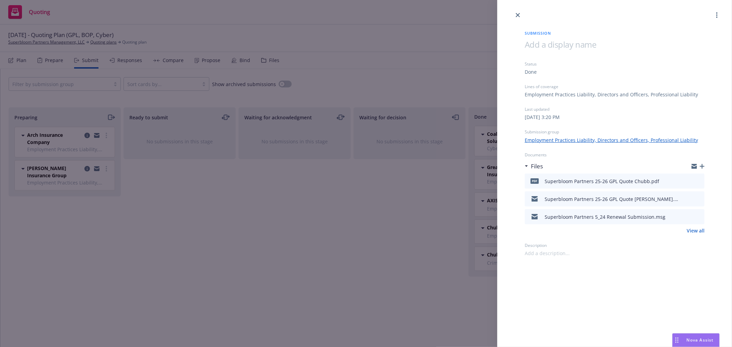
click at [697, 201] on button at bounding box center [698, 199] width 6 height 8
click at [698, 198] on icon "preview file" at bounding box center [697, 198] width 6 height 5
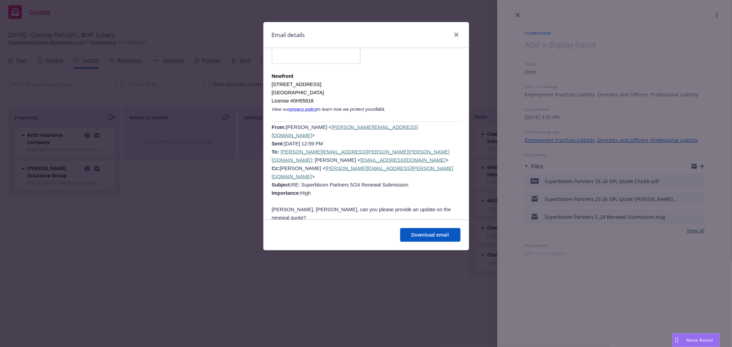
scroll to position [838, 0]
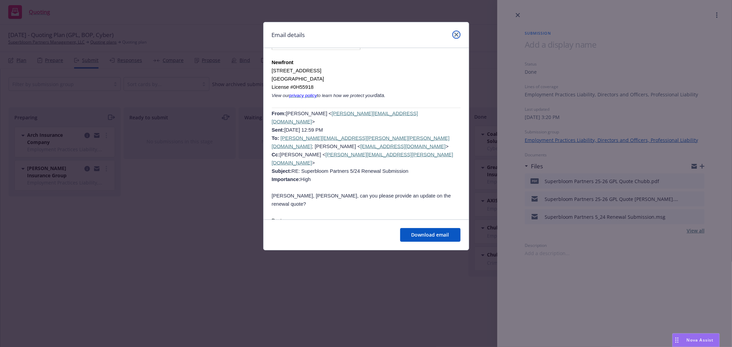
click at [455, 33] on icon "close" at bounding box center [456, 35] width 4 height 4
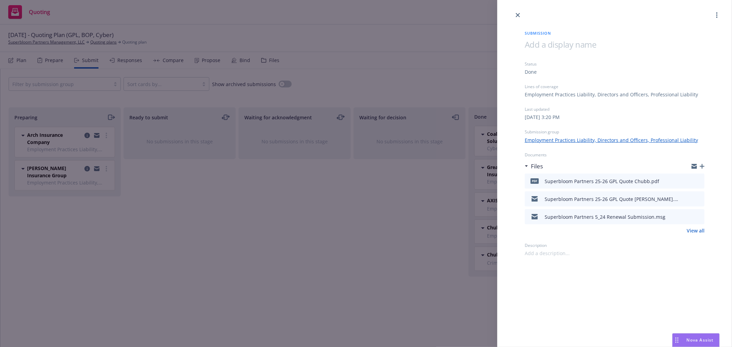
click at [420, 102] on div "Submission Status Done Lines of coverage Employment Practices Liability, Direct…" at bounding box center [366, 173] width 732 height 347
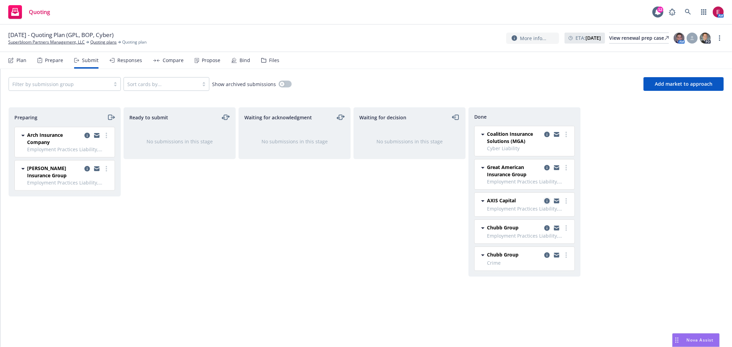
click at [548, 200] on icon "copy logging email" at bounding box center [546, 200] width 5 height 5
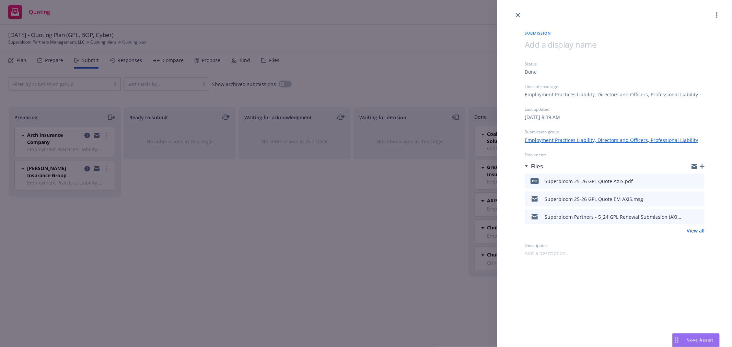
click at [698, 200] on icon "preview file" at bounding box center [697, 198] width 6 height 5
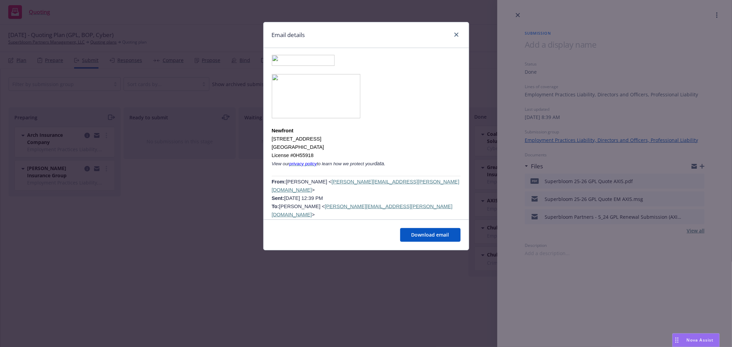
scroll to position [441, 0]
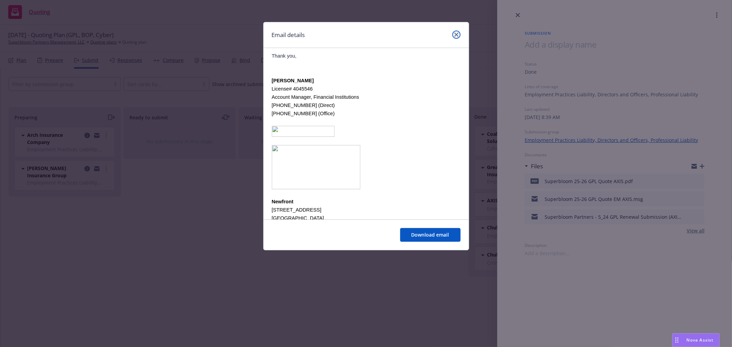
click at [456, 34] on icon "close" at bounding box center [456, 35] width 4 height 4
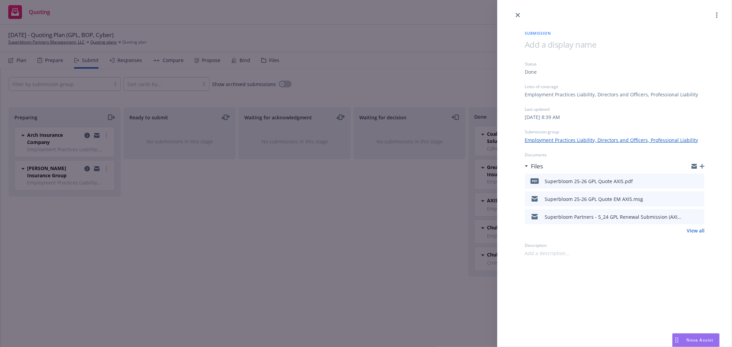
drag, startPoint x: 17, startPoint y: 321, endPoint x: 23, endPoint y: 314, distance: 9.1
click at [17, 321] on div "Submission Status Done Lines of coverage Employment Practices Liability, Direct…" at bounding box center [366, 173] width 732 height 347
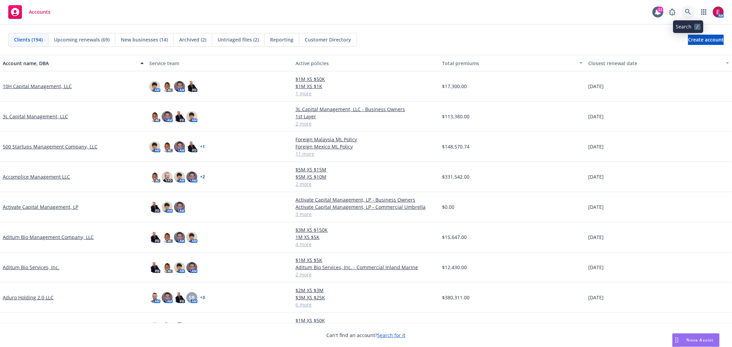
click at [688, 10] on icon at bounding box center [688, 12] width 6 height 6
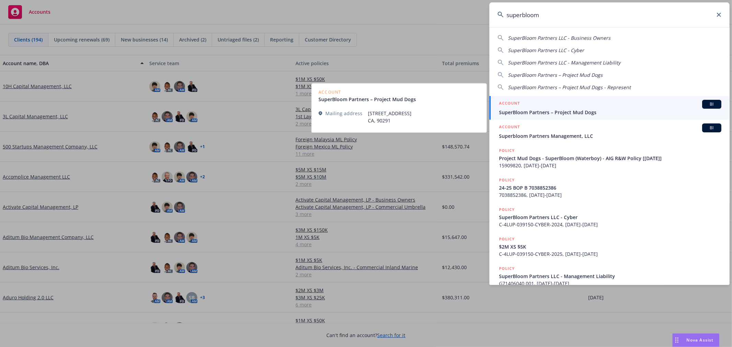
type input "superbloom"
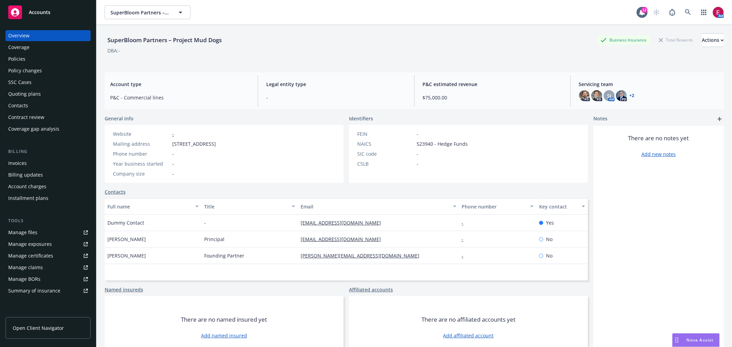
click at [22, 55] on div "Policies" at bounding box center [16, 59] width 17 height 11
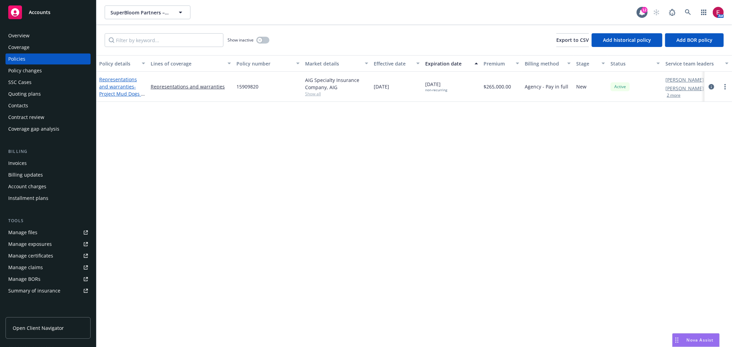
click at [126, 90] on span "- Project Mud Dogs - SuperBloom (Waterboy) - AIG R&W Policy [6/30/2025]" at bounding box center [122, 100] width 46 height 35
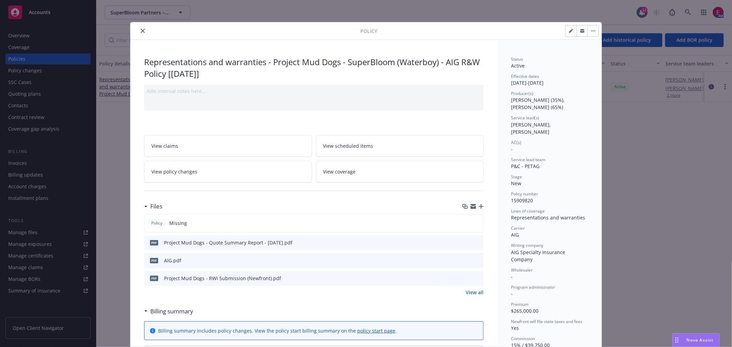
click at [474, 260] on icon "preview file" at bounding box center [477, 260] width 6 height 5
drag, startPoint x: 407, startPoint y: 15, endPoint x: 595, endPoint y: 27, distance: 188.3
click at [407, 15] on div "Policy Representations and warranties - Project Mud Dogs - SuperBloom (Waterboy…" at bounding box center [366, 173] width 732 height 347
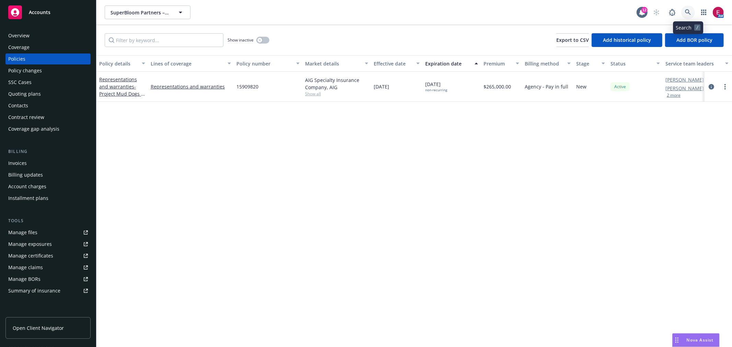
click at [681, 10] on link at bounding box center [688, 12] width 14 height 14
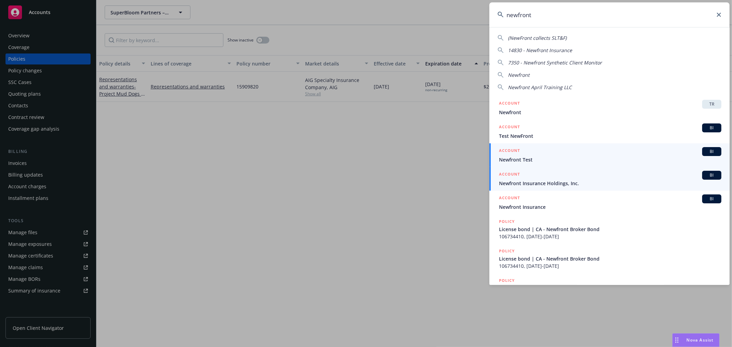
type input "newfront"
click at [549, 180] on span "Newfront Insurance Holdings, Inc." at bounding box center [610, 183] width 222 height 7
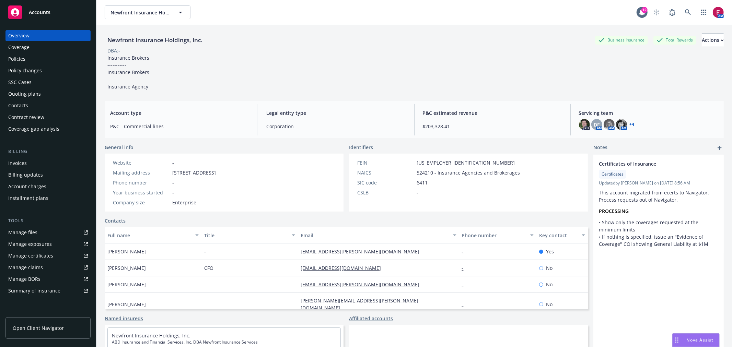
click at [55, 94] on div "Quoting plans" at bounding box center [48, 93] width 80 height 11
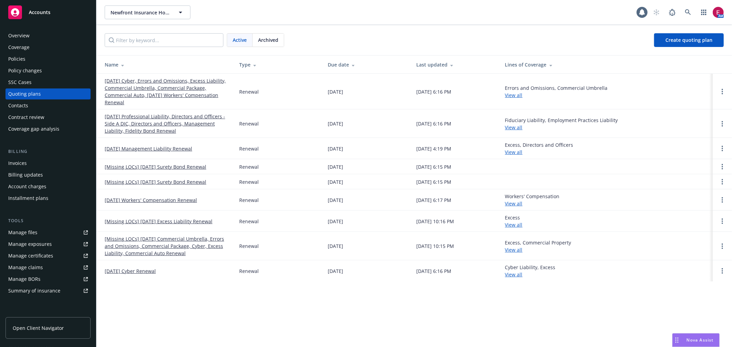
click at [156, 83] on link "[DATE] Cyber, Errors and Omissions, Excess Liability, Commercial Umbrella, Comm…" at bounding box center [166, 91] width 123 height 29
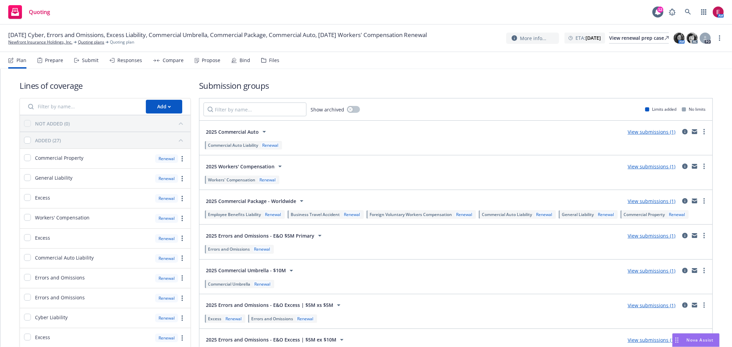
click at [272, 62] on div "Files" at bounding box center [274, 60] width 10 height 5
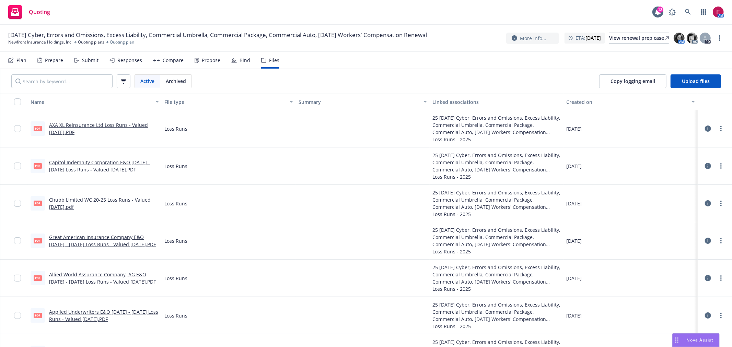
click at [93, 126] on link "AXA XL Reinsurance Ltd Loss Runs - Valued 2025-08-06.PDF" at bounding box center [98, 129] width 99 height 14
click at [50, 39] on link "Newfront Insurance Holdings, Inc." at bounding box center [40, 42] width 64 height 6
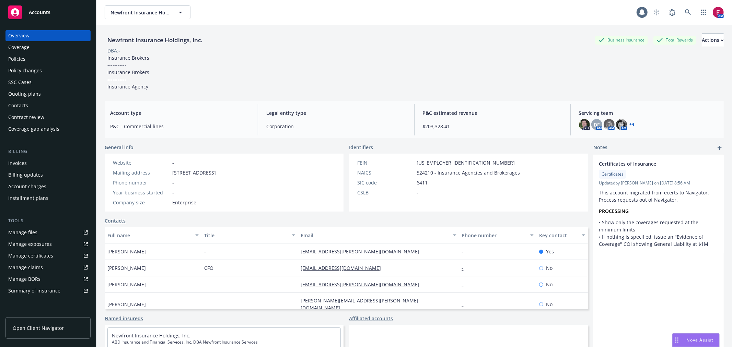
click at [49, 57] on div "Policies" at bounding box center [48, 59] width 80 height 11
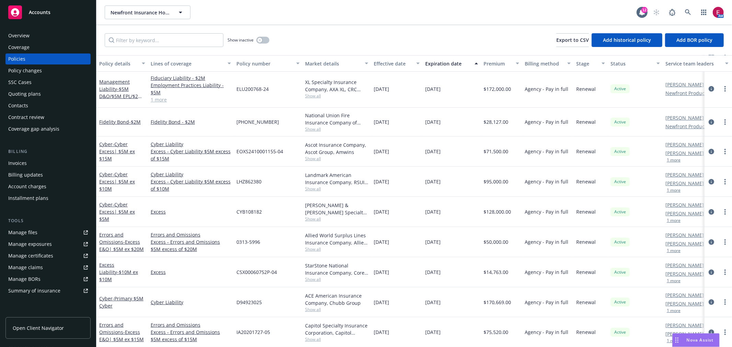
scroll to position [152, 0]
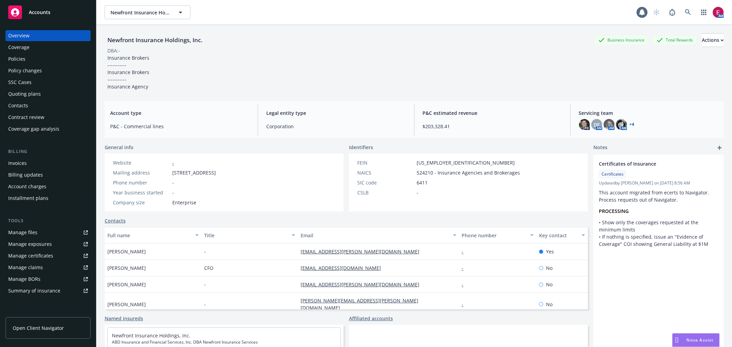
click at [44, 59] on div "Policies" at bounding box center [48, 59] width 80 height 11
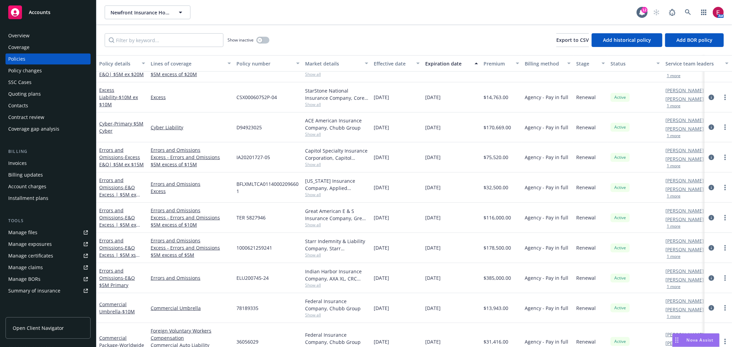
scroll to position [305, 0]
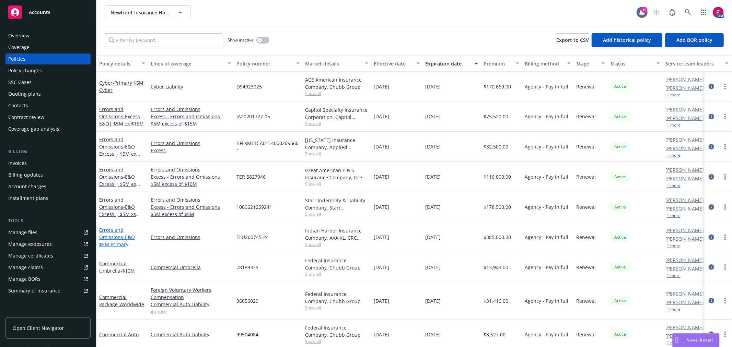
click at [130, 236] on span "- E&O $5M Primary" at bounding box center [117, 241] width 36 height 14
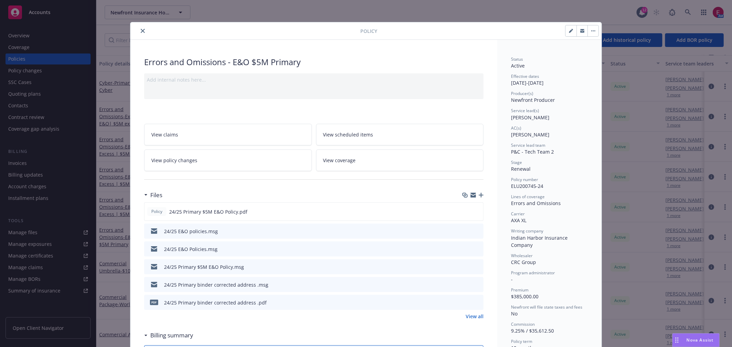
click at [106, 231] on div "Policy Errors and Omissions - E&O $5M Primary Add internal notes here... View c…" at bounding box center [366, 173] width 732 height 347
click at [141, 28] on button "close" at bounding box center [143, 31] width 8 height 8
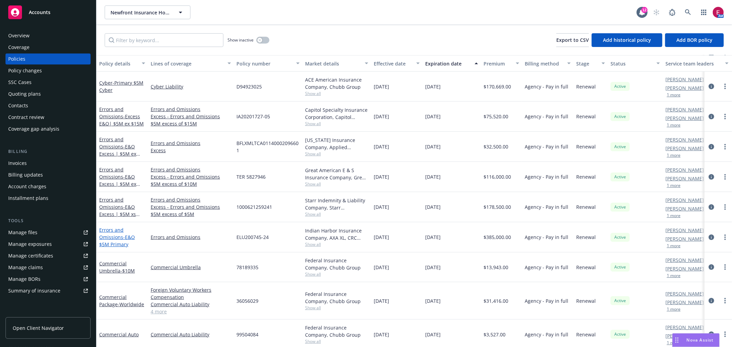
click at [111, 238] on link "Errors and Omissions - E&O $5M Primary" at bounding box center [117, 237] width 36 height 21
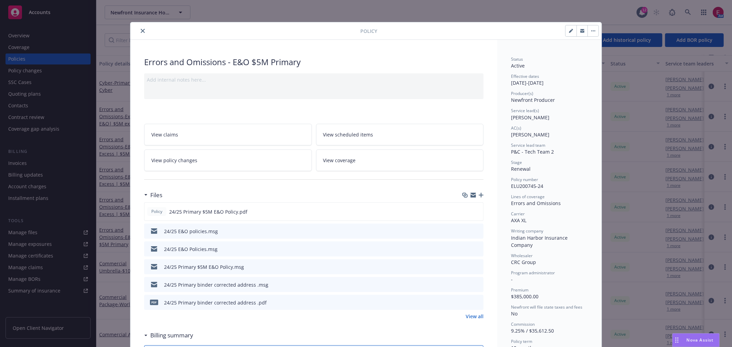
scroll to position [21, 0]
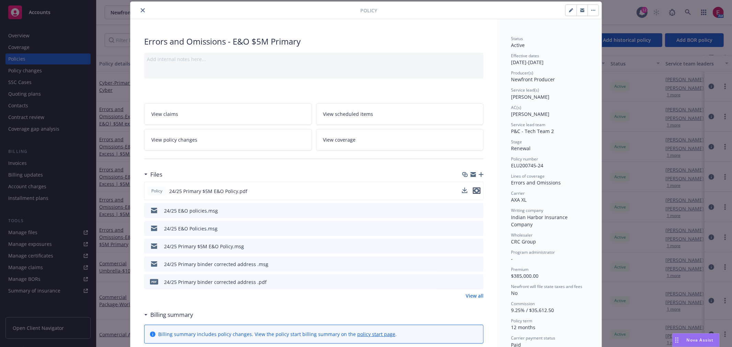
click at [475, 189] on icon "preview file" at bounding box center [476, 190] width 6 height 5
click at [108, 63] on div "Policy Errors and Omissions - E&O $5M Primary Add internal notes here... View c…" at bounding box center [366, 173] width 732 height 347
click at [56, 123] on div "Policy Errors and Omissions - E&O $5M Primary Add internal notes here... View c…" at bounding box center [366, 173] width 732 height 347
click at [44, 166] on div "Policy Errors and Omissions - E&O $5M Primary Add internal notes here... View c…" at bounding box center [366, 173] width 732 height 347
click at [141, 10] on icon "close" at bounding box center [143, 10] width 4 height 4
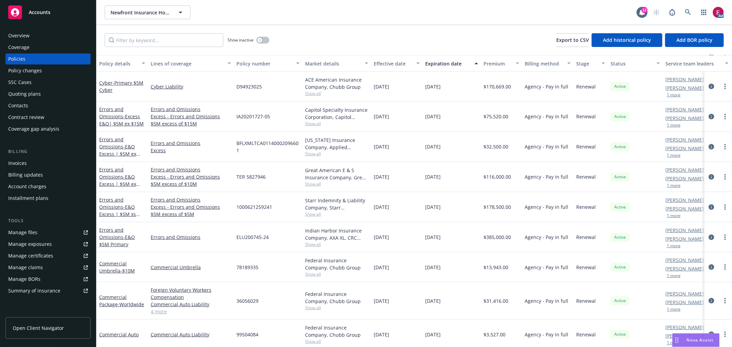
click at [63, 98] on div "Quoting plans" at bounding box center [48, 93] width 80 height 11
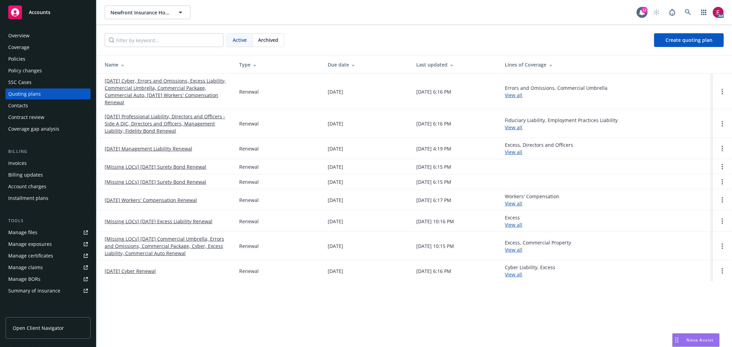
click at [121, 79] on link "[DATE] Cyber, Errors and Omissions, Excess Liability, Commercial Umbrella, Comm…" at bounding box center [166, 91] width 123 height 29
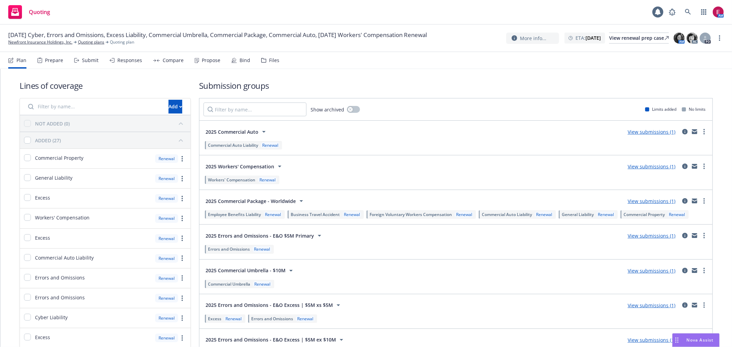
click at [273, 58] on div "Files" at bounding box center [274, 60] width 10 height 5
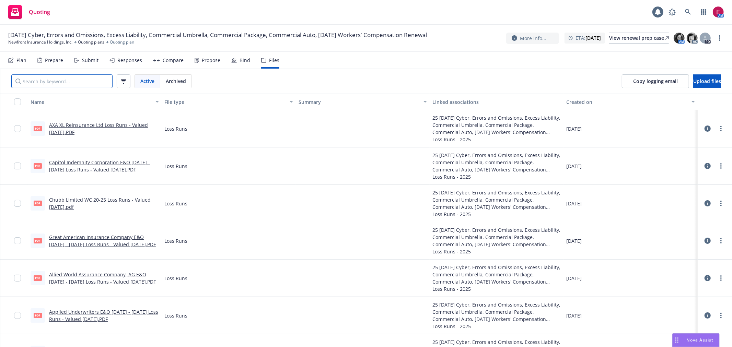
click at [74, 80] on input "Search by keyword..." at bounding box center [61, 81] width 101 height 14
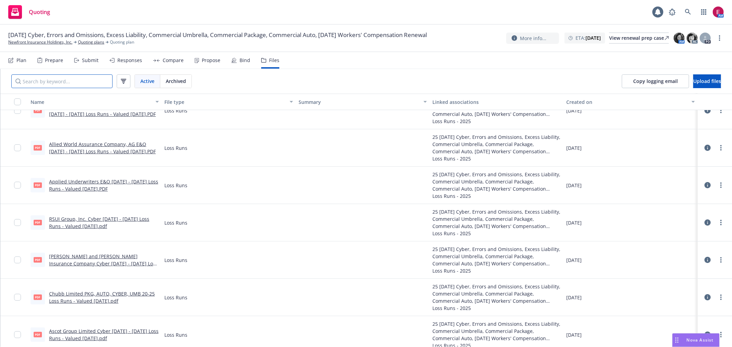
scroll to position [146, 0]
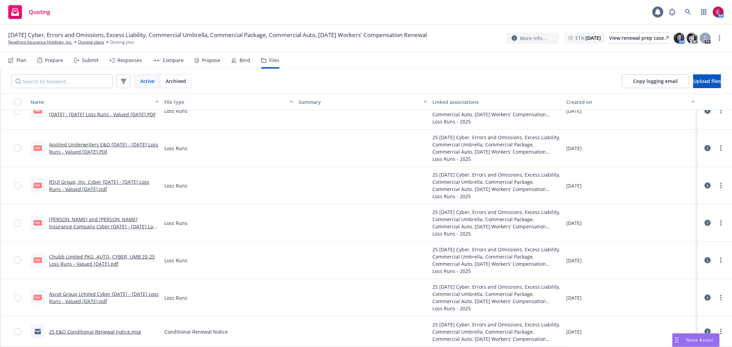
click at [91, 142] on link "Applied Underwriters E&O [DATE] - [DATE] Loss Runs - Valued [DATE].PDF" at bounding box center [103, 148] width 109 height 14
click at [114, 222] on div "[PERSON_NAME] and [PERSON_NAME] Insurance Company Cyber [DATE] - [DATE] Loss Ru…" at bounding box center [104, 223] width 110 height 14
click at [114, 219] on link "[PERSON_NAME] and [PERSON_NAME] Insurance Company Cyber [DATE] - [DATE] Loss Ru…" at bounding box center [103, 226] width 109 height 21
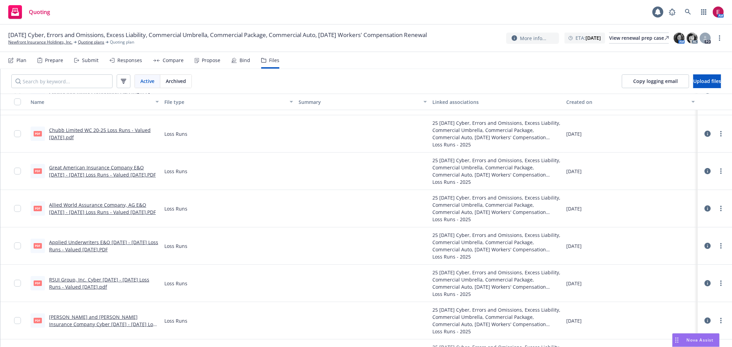
scroll to position [32, 0]
